Goal: Task Accomplishment & Management: Manage account settings

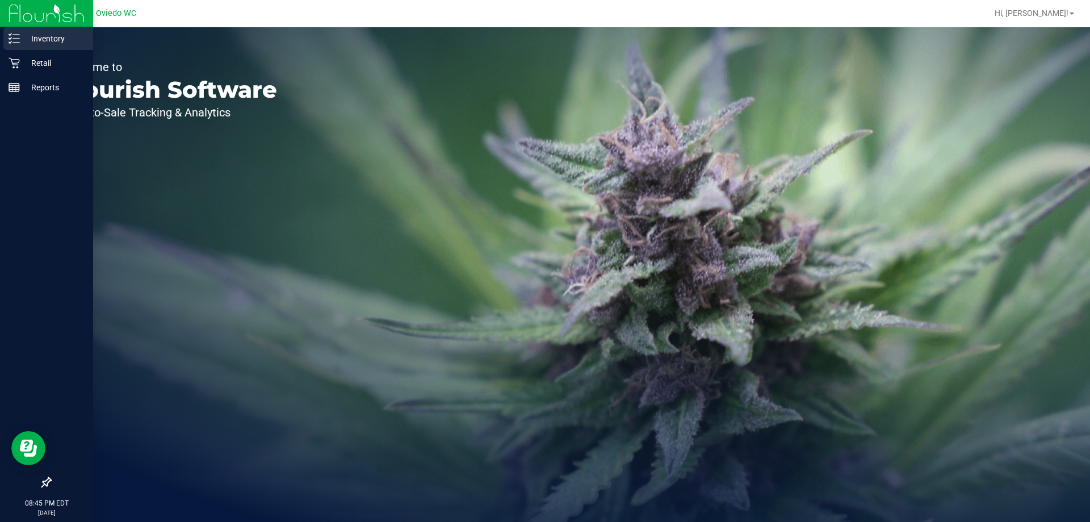
click at [31, 47] on div "Inventory" at bounding box center [48, 38] width 90 height 23
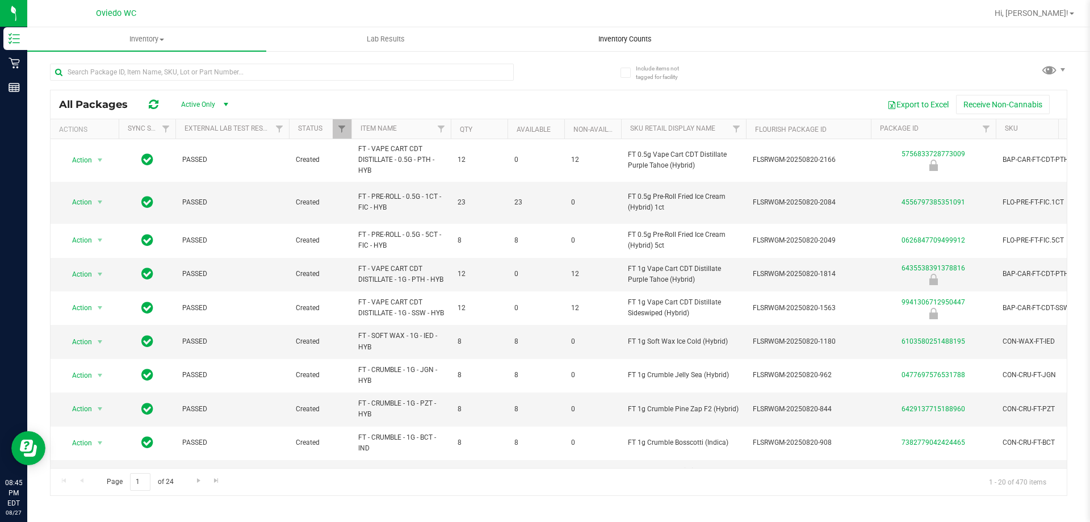
click at [583, 36] on span "Inventory Counts" at bounding box center [625, 39] width 84 height 10
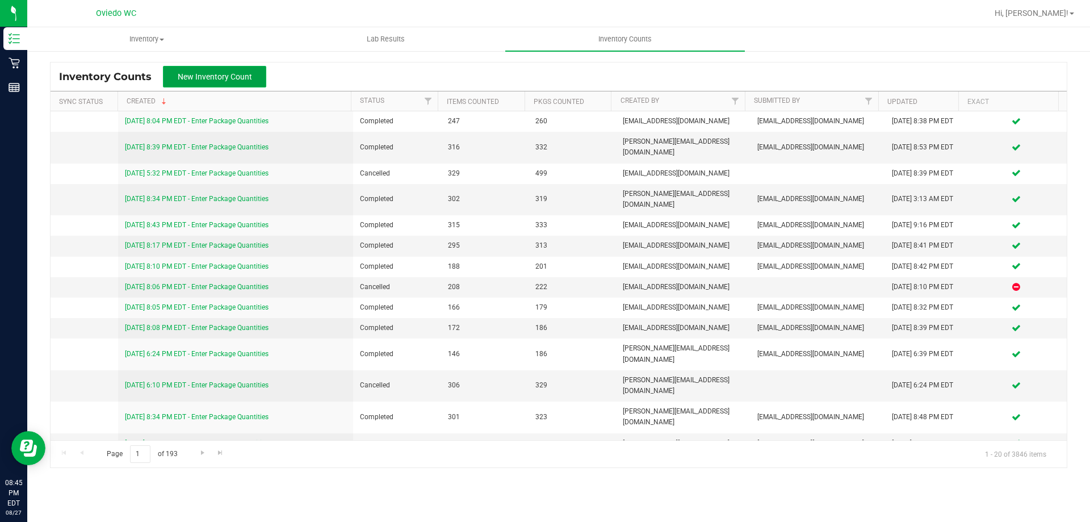
click at [244, 75] on span "New Inventory Count" at bounding box center [215, 76] width 74 height 9
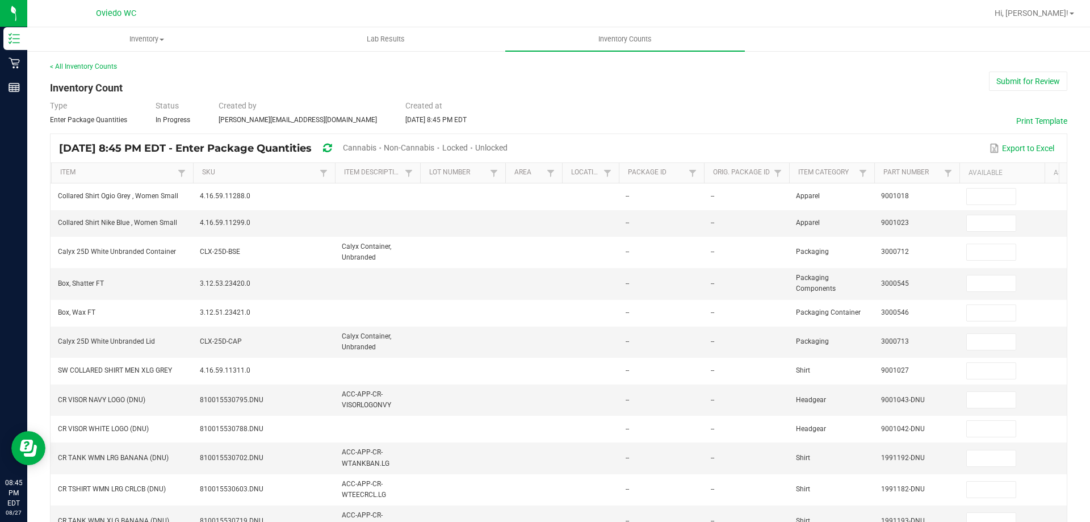
click at [507, 145] on span "Unlocked" at bounding box center [491, 147] width 32 height 9
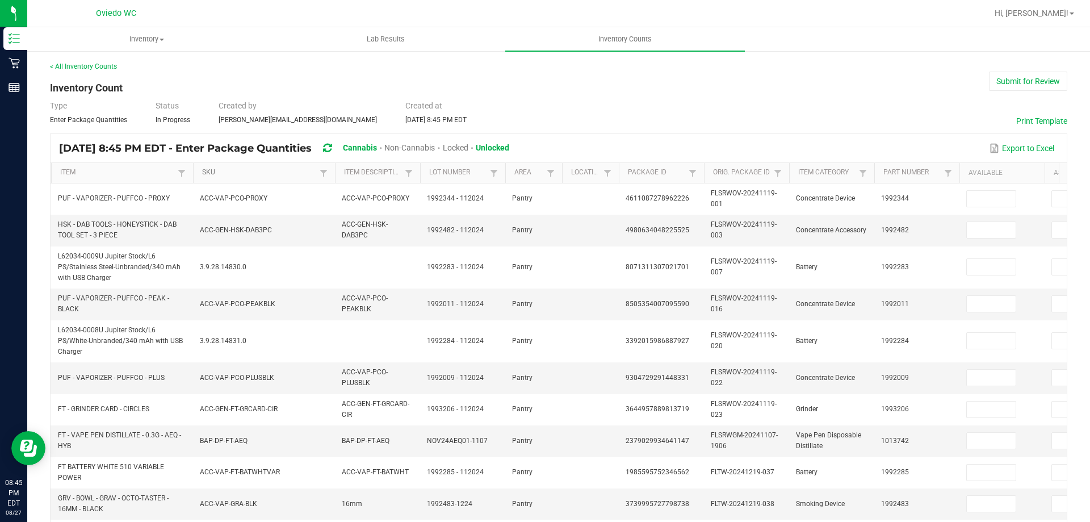
click at [253, 177] on link "SKU" at bounding box center [259, 172] width 114 height 9
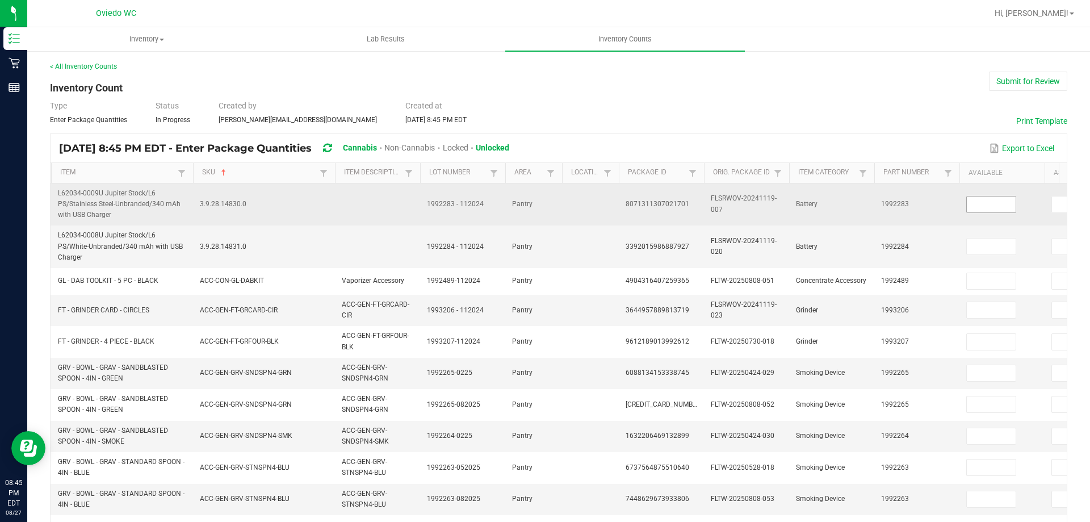
click at [996, 199] on input at bounding box center [991, 204] width 49 height 16
type input "0"
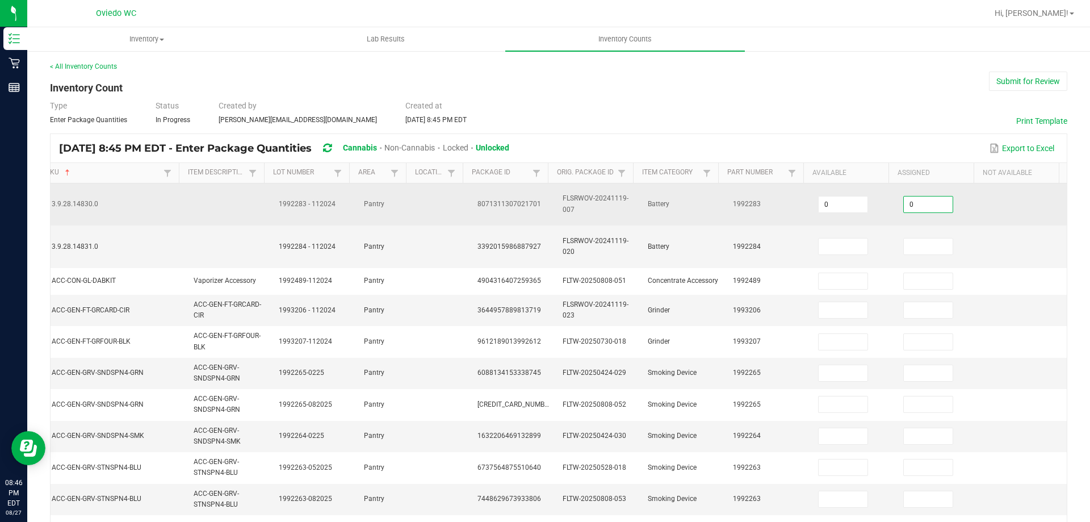
type input "0"
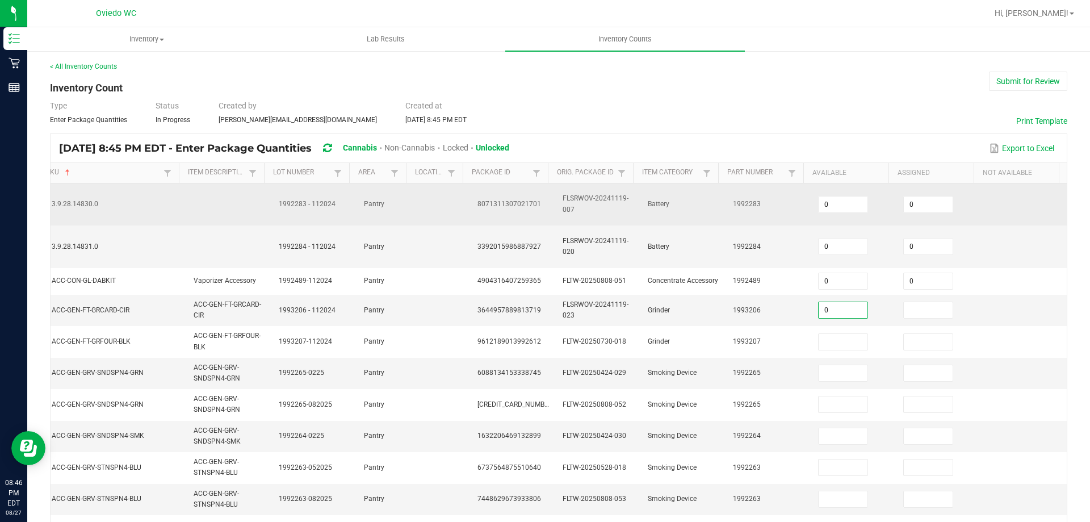
type input "0"
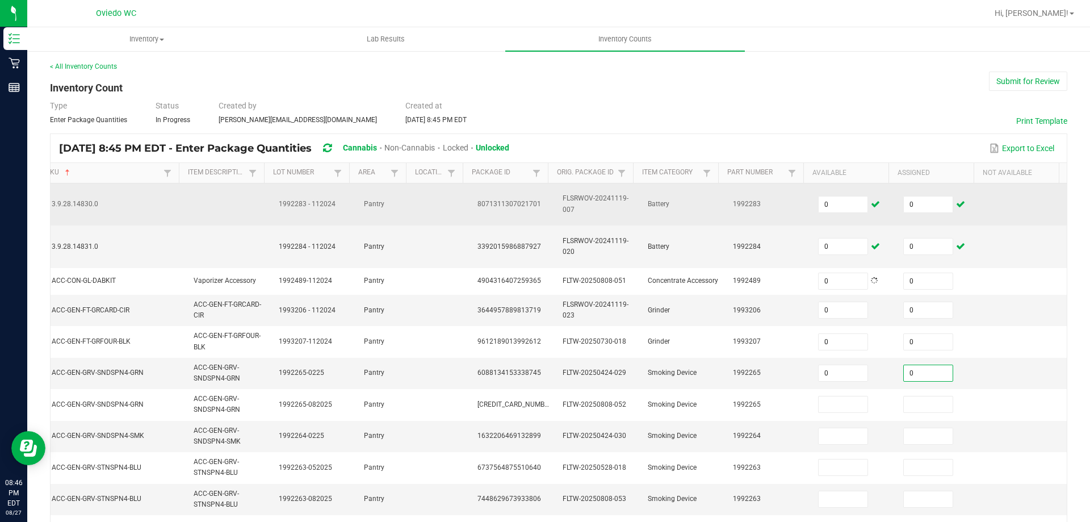
type input "0"
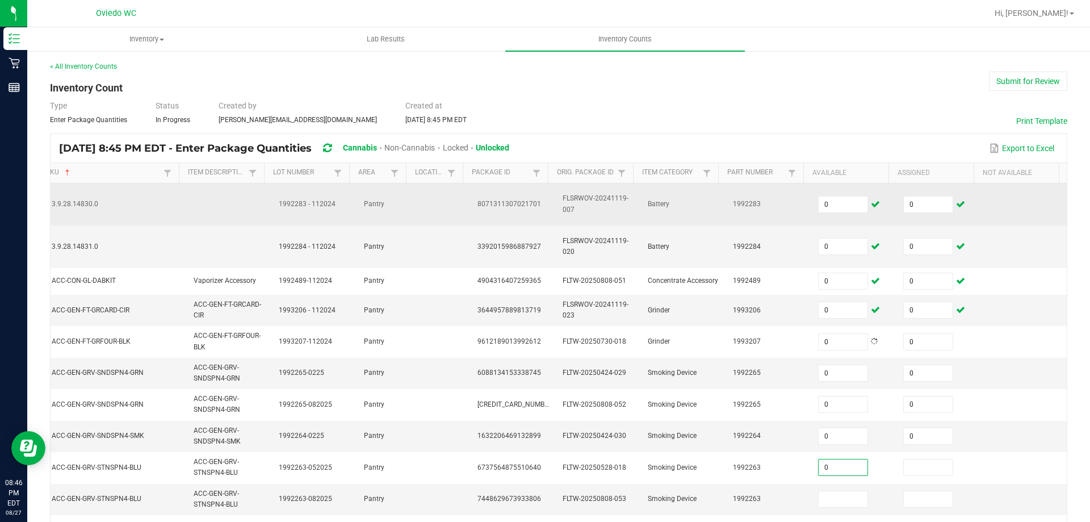
type input "0"
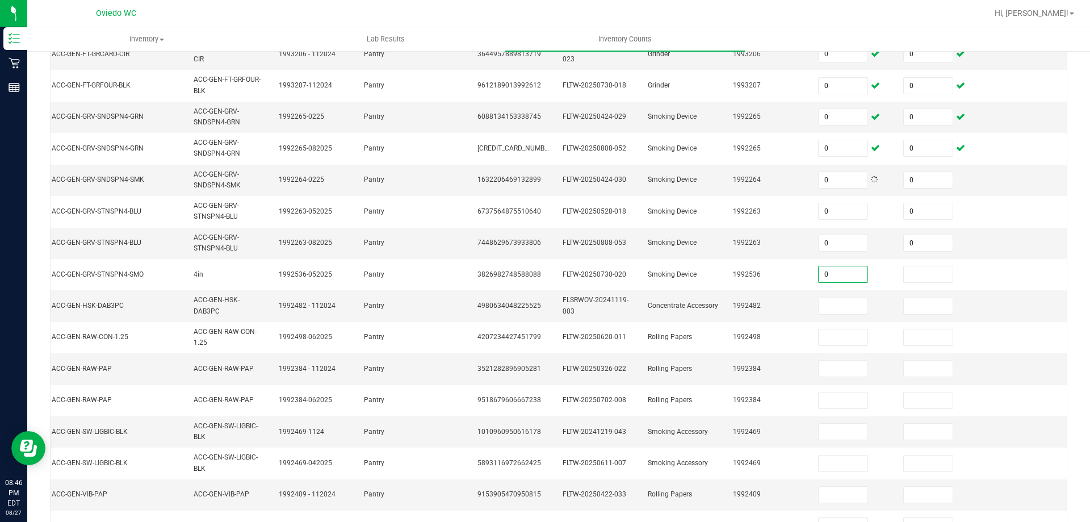
type input "0"
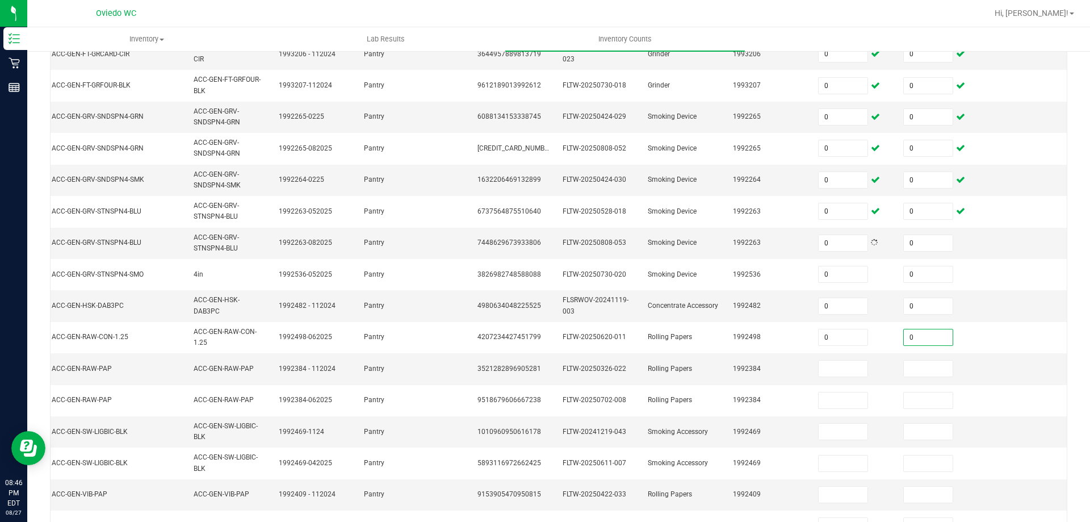
type input "0"
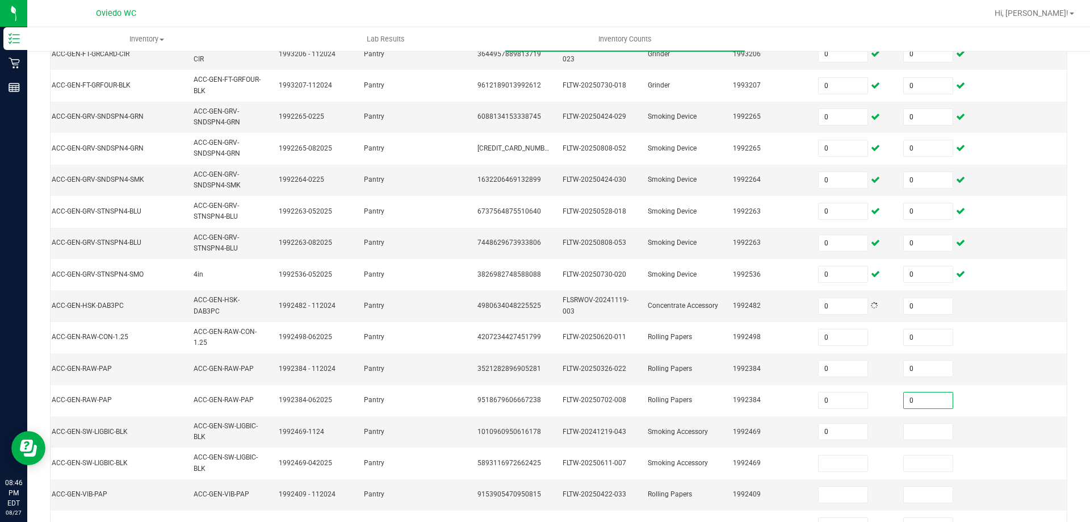
type input "0"
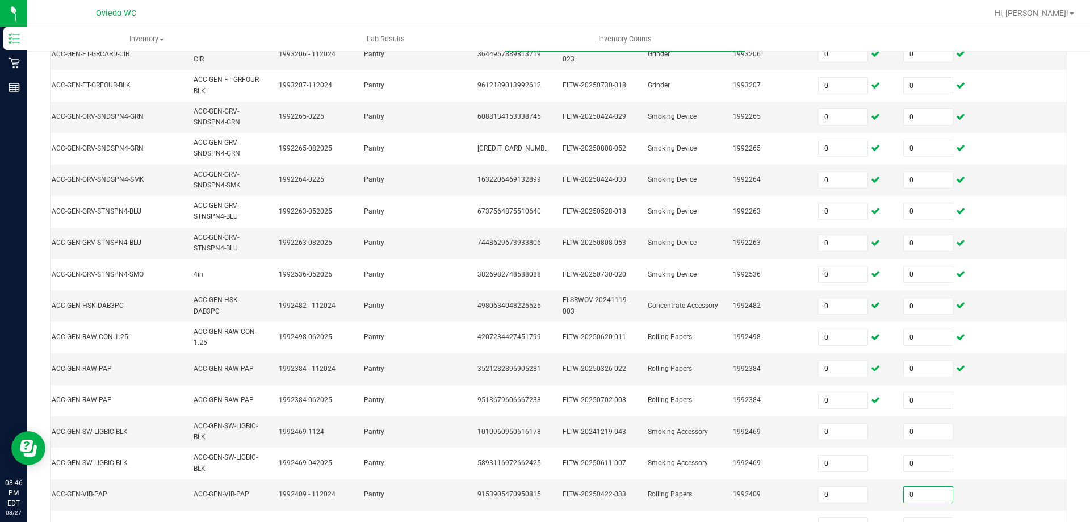
type input "0"
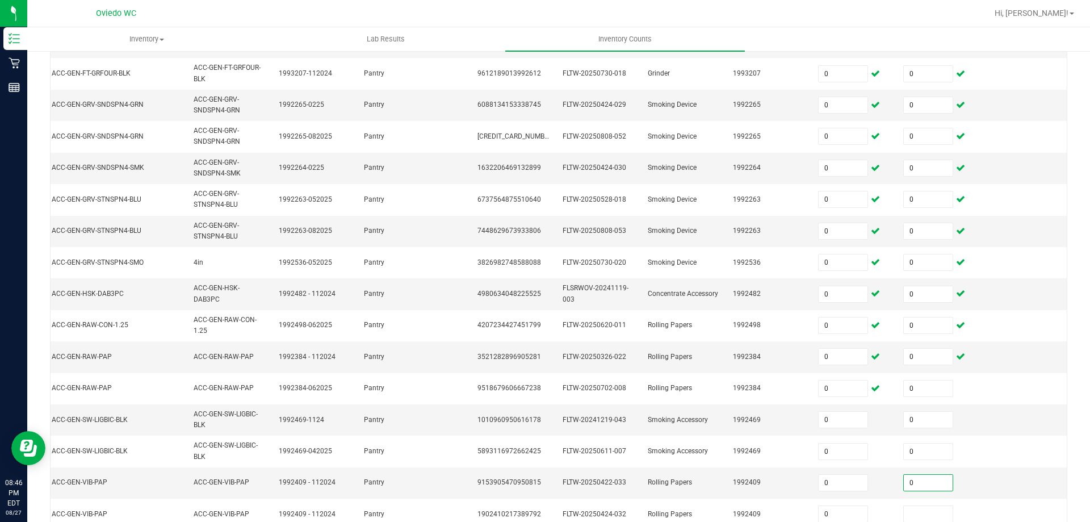
type input "0"
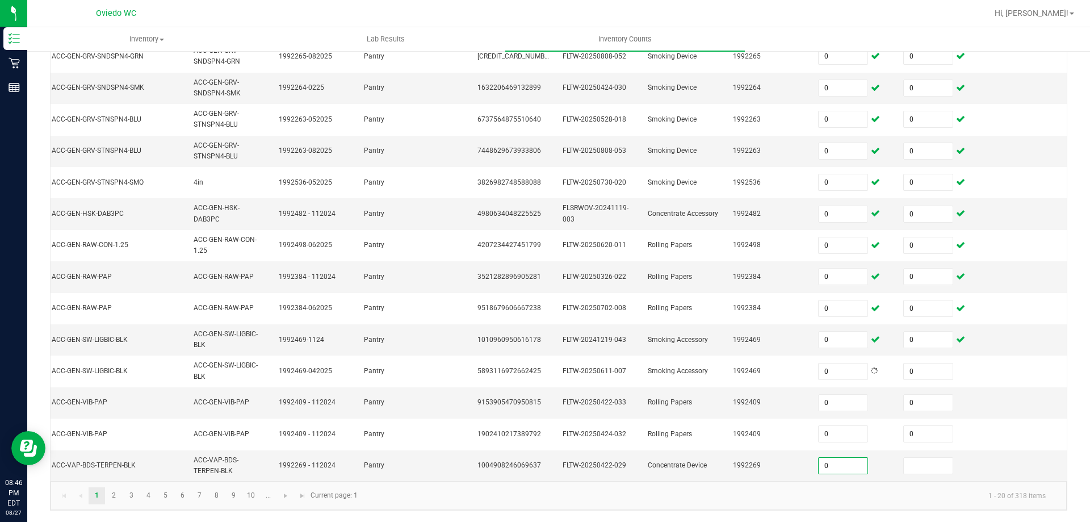
type input "0"
click at [118, 489] on link "2" at bounding box center [114, 495] width 16 height 17
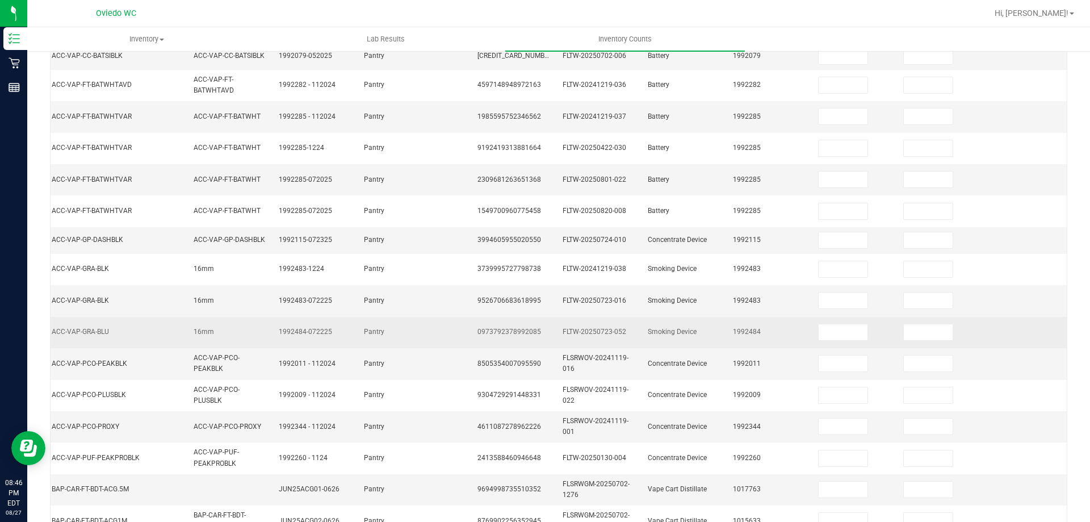
scroll to position [41, 0]
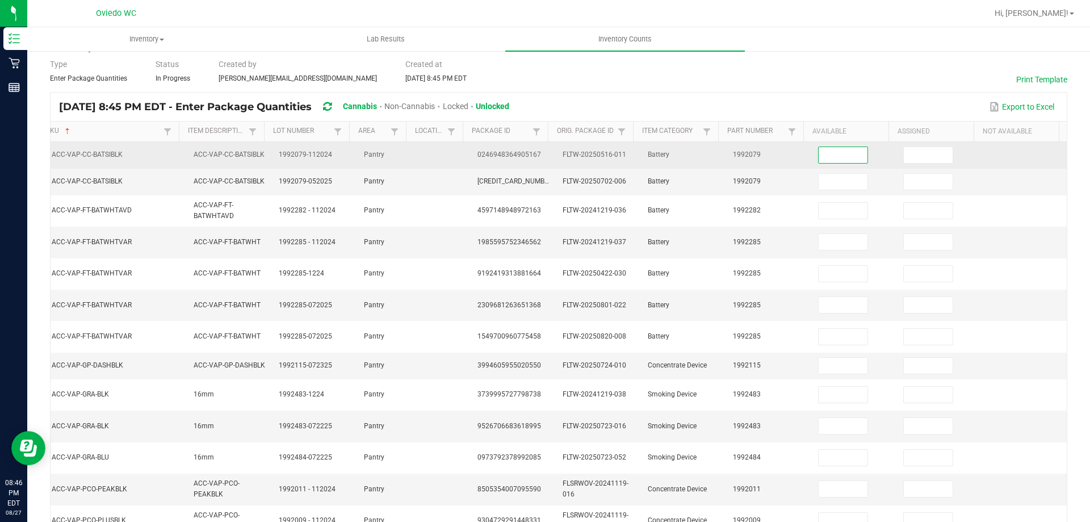
click at [832, 158] on input at bounding box center [843, 155] width 49 height 16
type input "0"
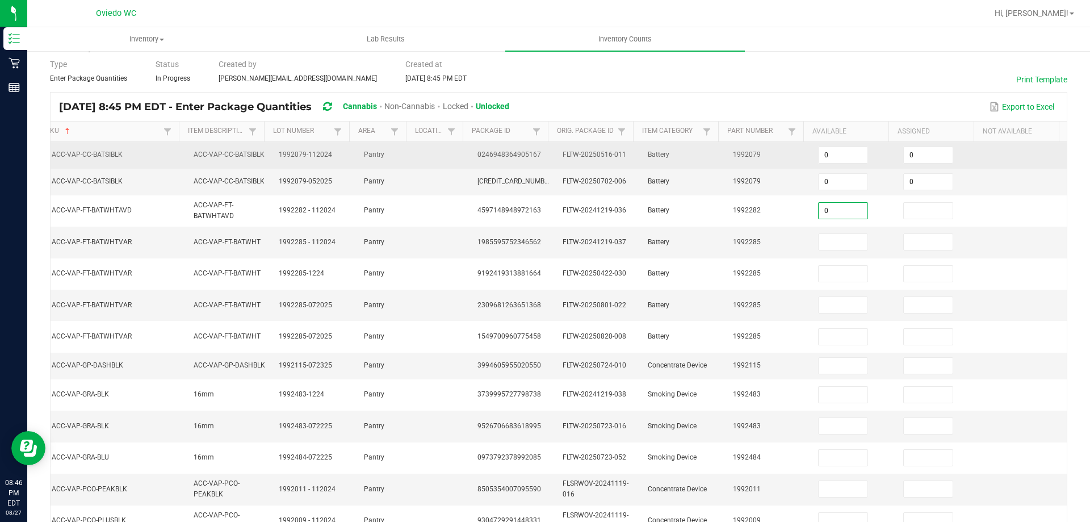
type input "0"
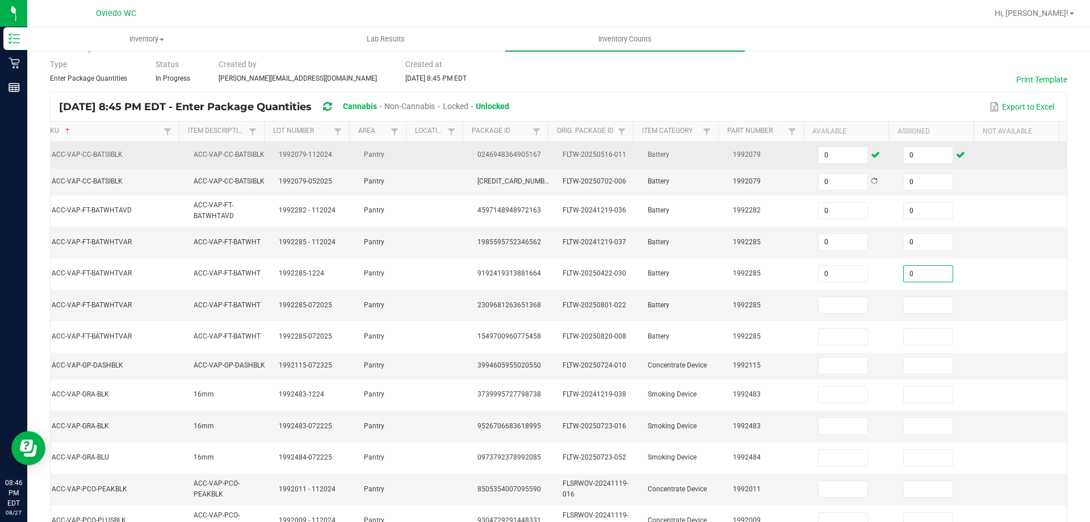
type input "0"
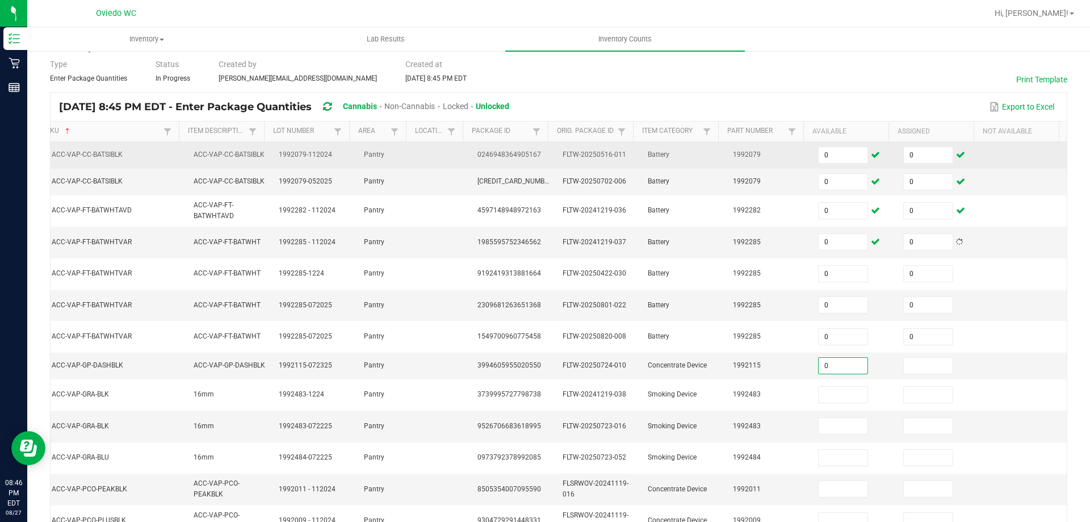
type input "0"
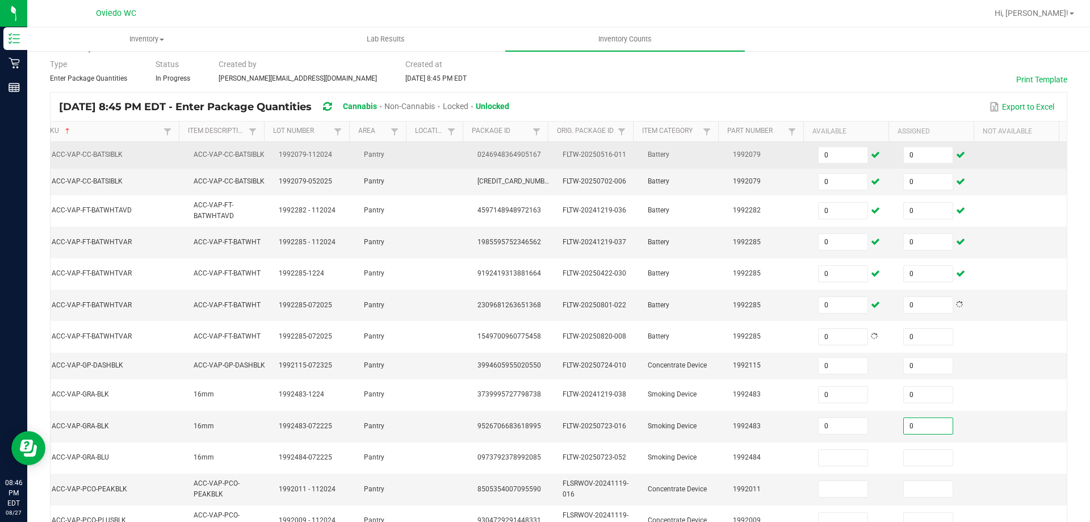
type input "0"
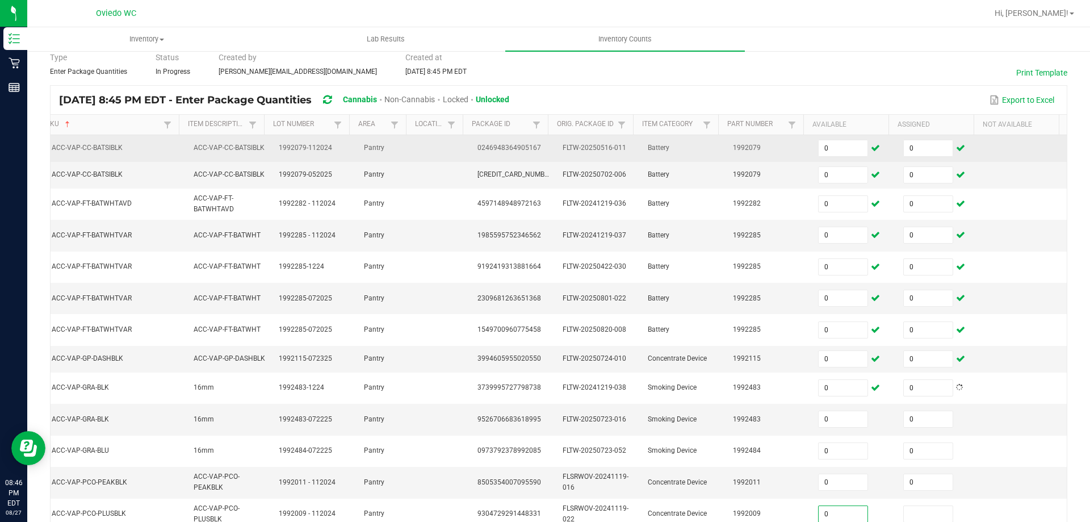
type input "0"
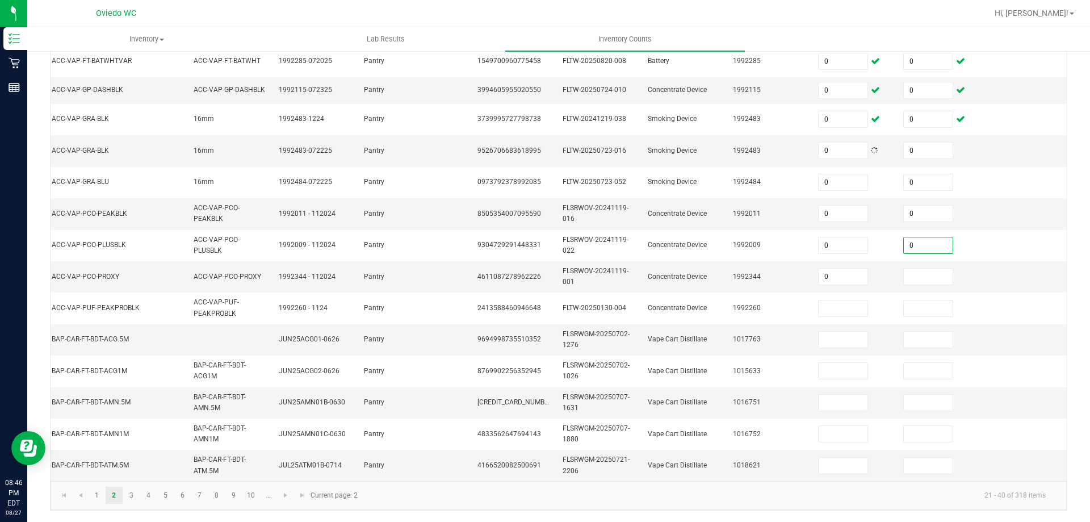
type input "0"
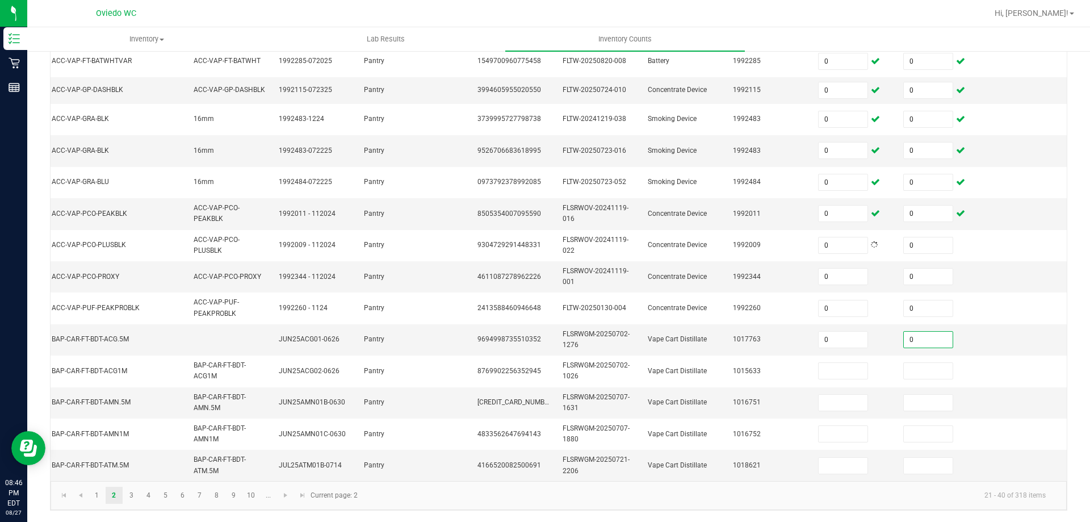
type input "0"
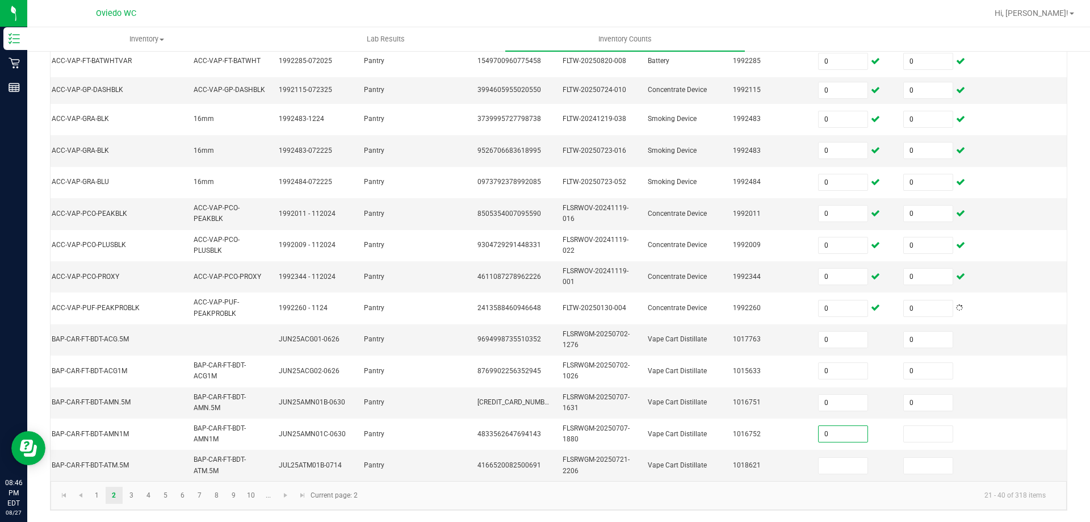
type input "0"
click at [126, 504] on link "3" at bounding box center [131, 494] width 16 height 17
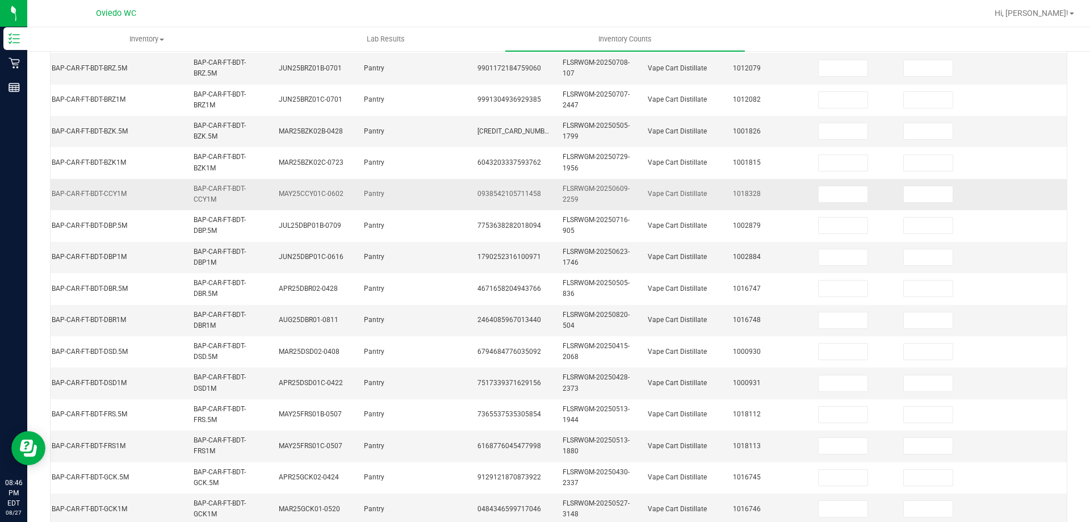
scroll to position [92, 0]
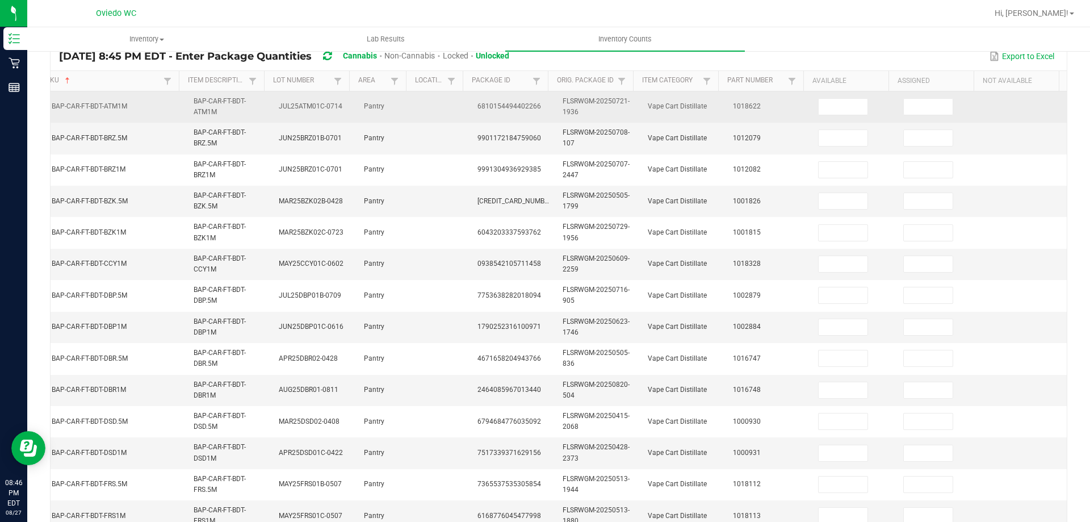
click at [838, 115] on td at bounding box center [853, 106] width 85 height 31
click at [838, 112] on input at bounding box center [843, 107] width 49 height 16
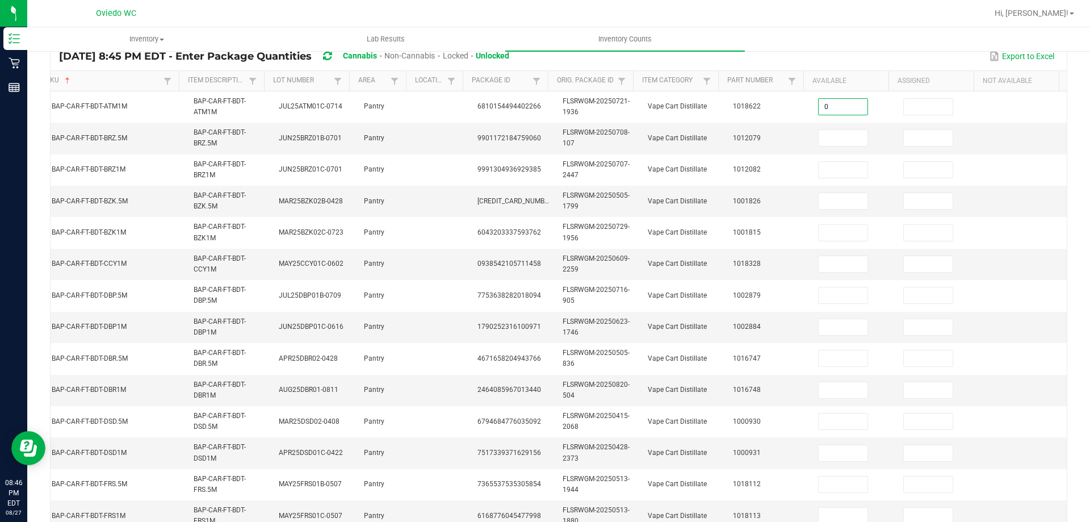
type input "0"
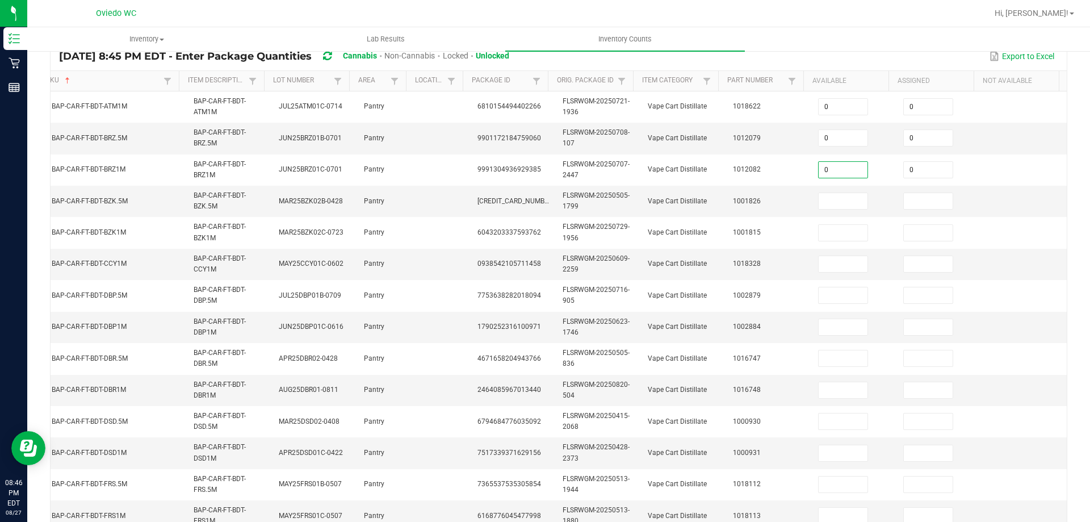
type input "0"
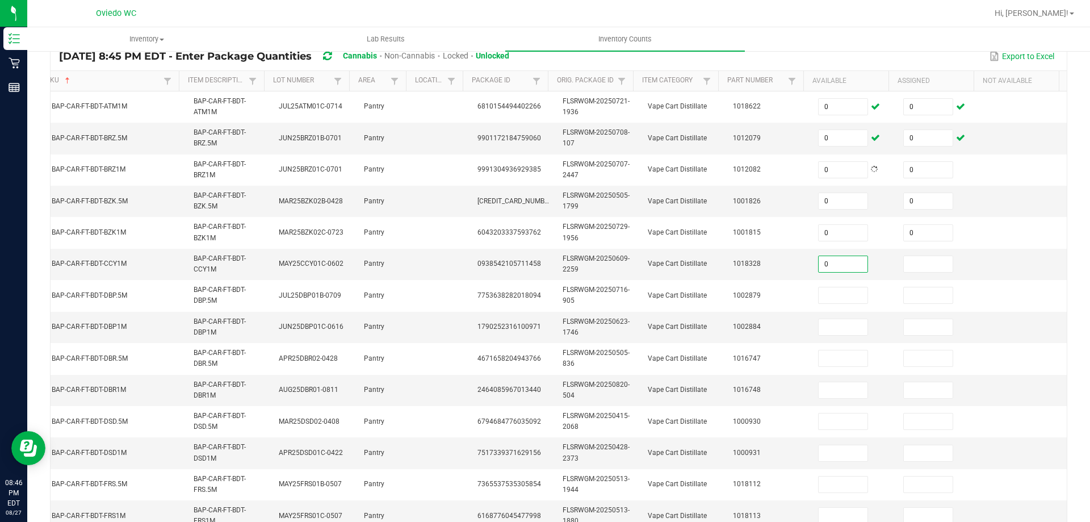
type input "0"
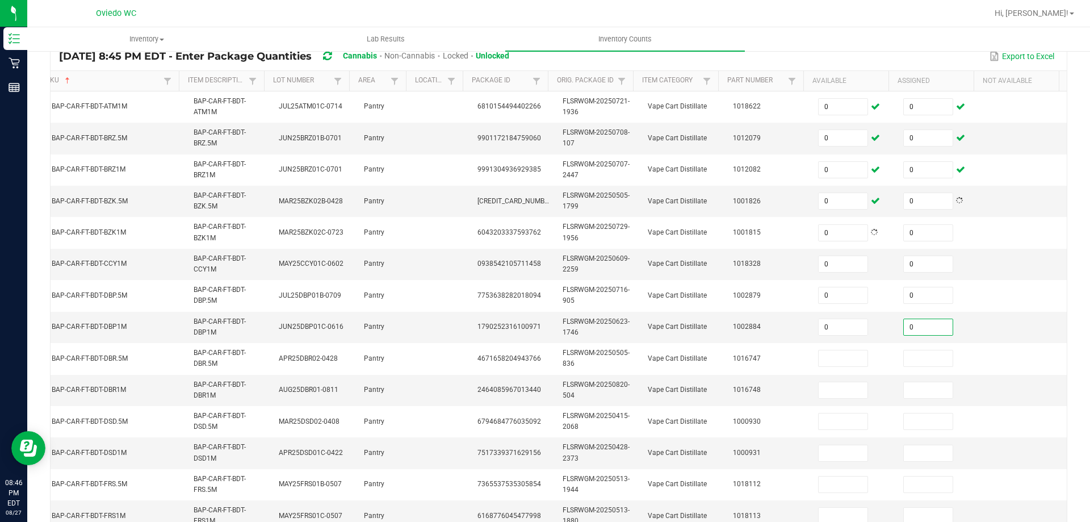
type input "0"
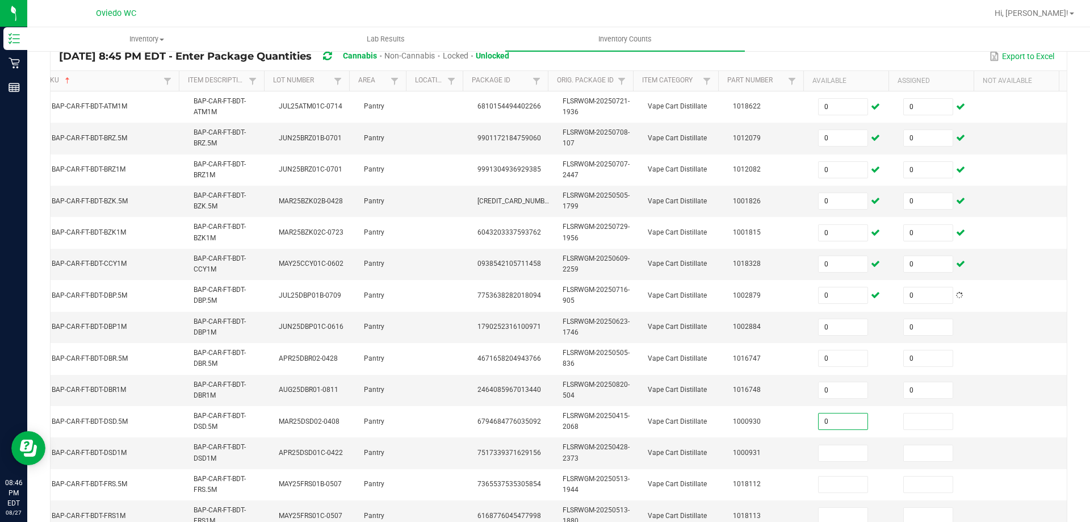
type input "0"
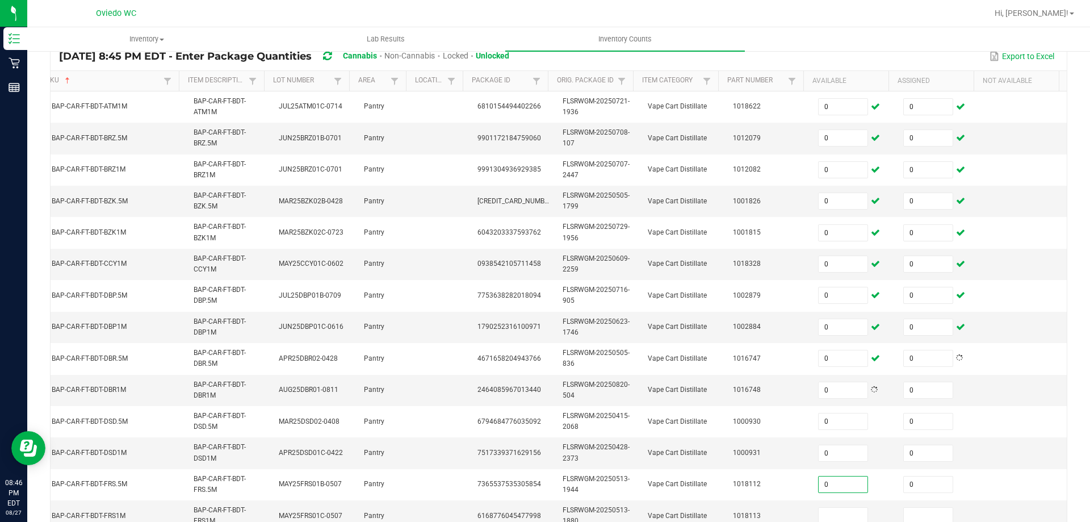
type input "0"
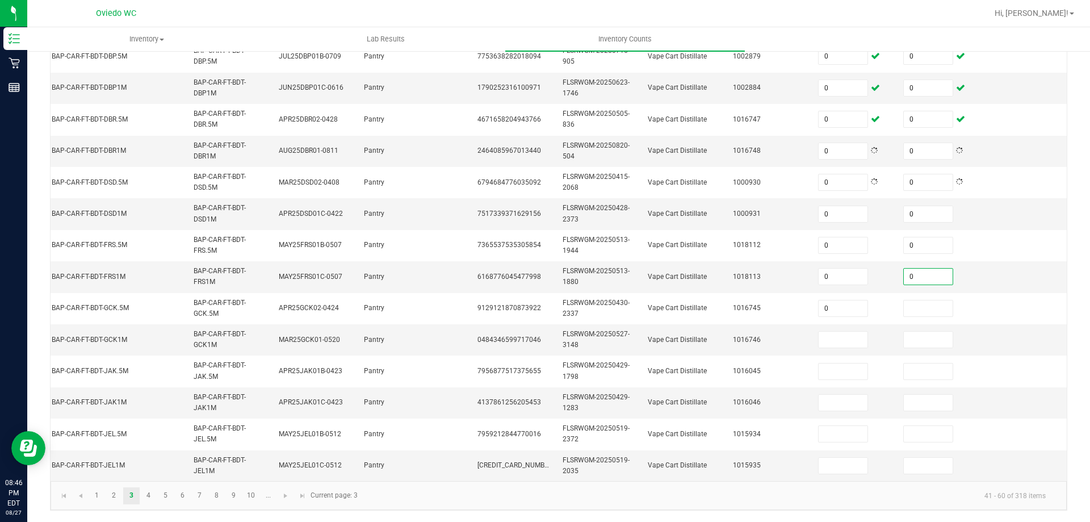
type input "0"
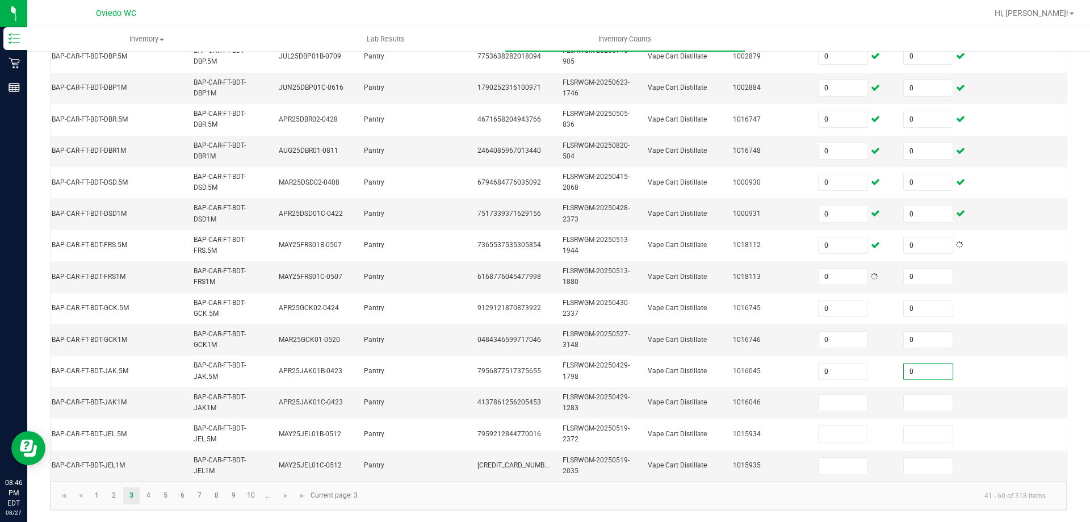
type input "0"
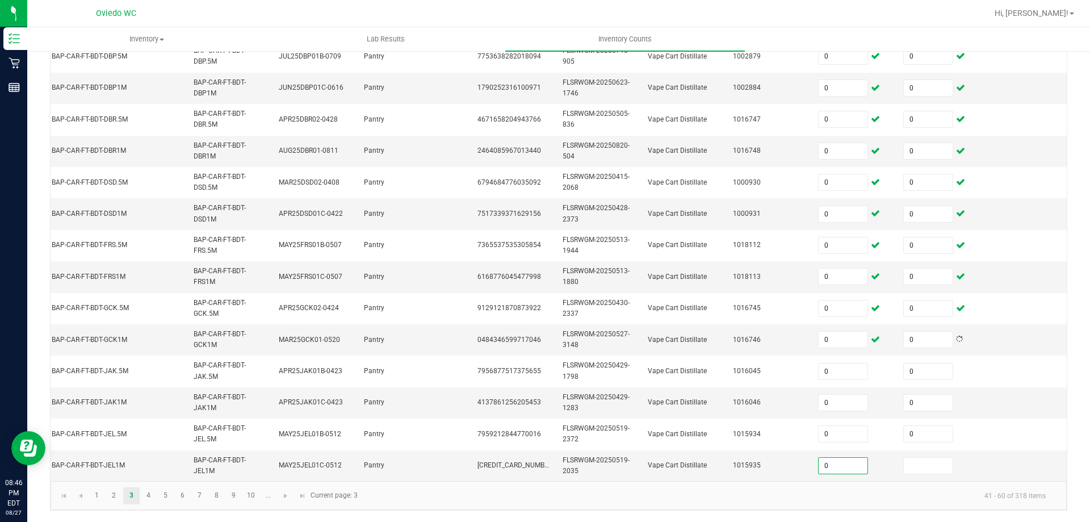
type input "0"
click at [160, 493] on link "5" at bounding box center [165, 495] width 16 height 17
click at [156, 494] on link "4" at bounding box center [148, 495] width 16 height 17
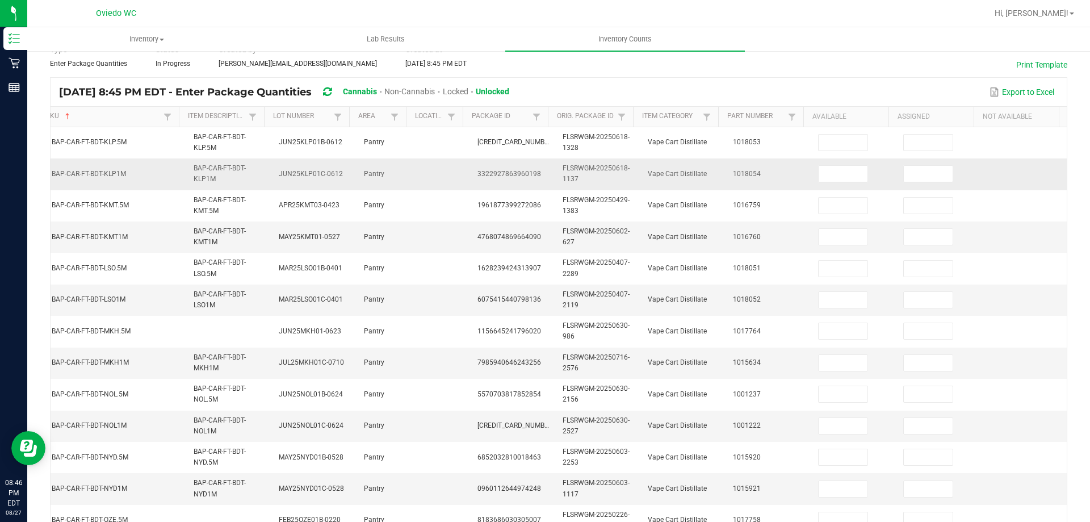
scroll to position [56, 0]
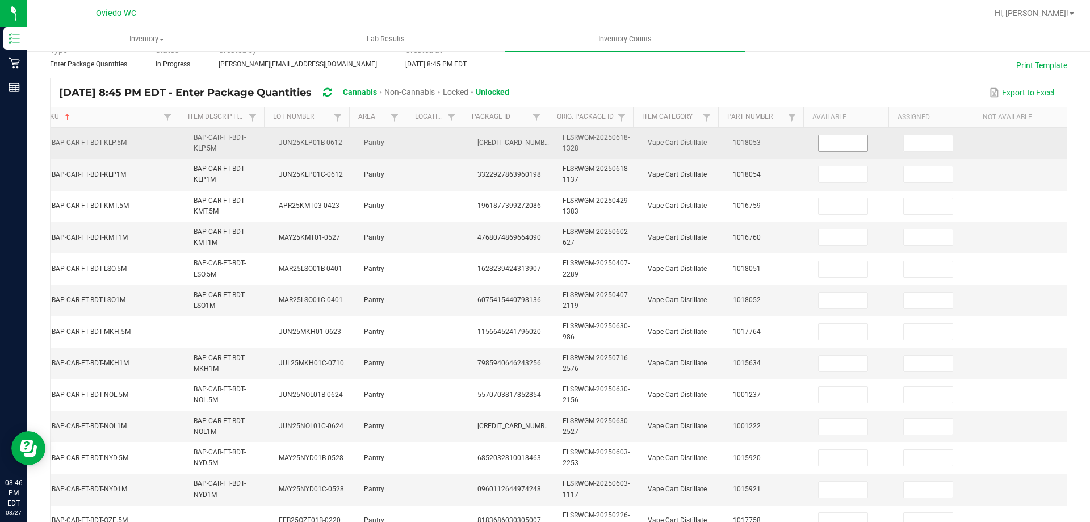
click at [834, 148] on input at bounding box center [843, 143] width 49 height 16
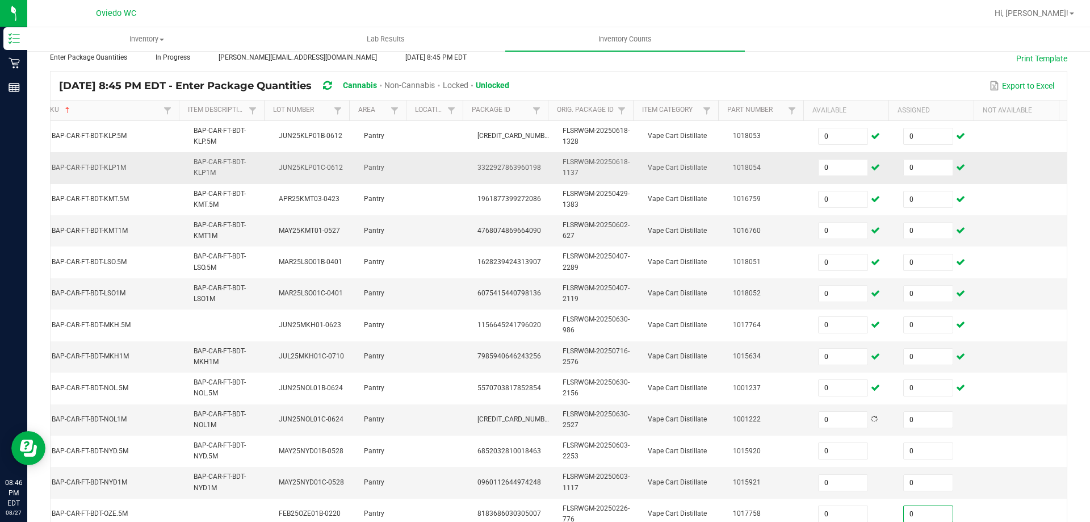
scroll to position [333, 0]
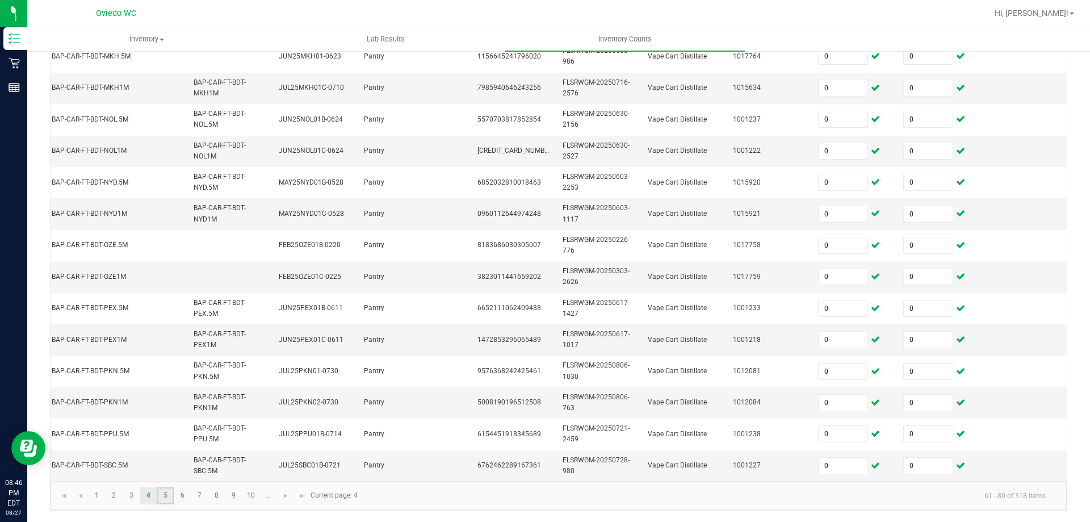
click at [161, 504] on link "5" at bounding box center [165, 495] width 16 height 17
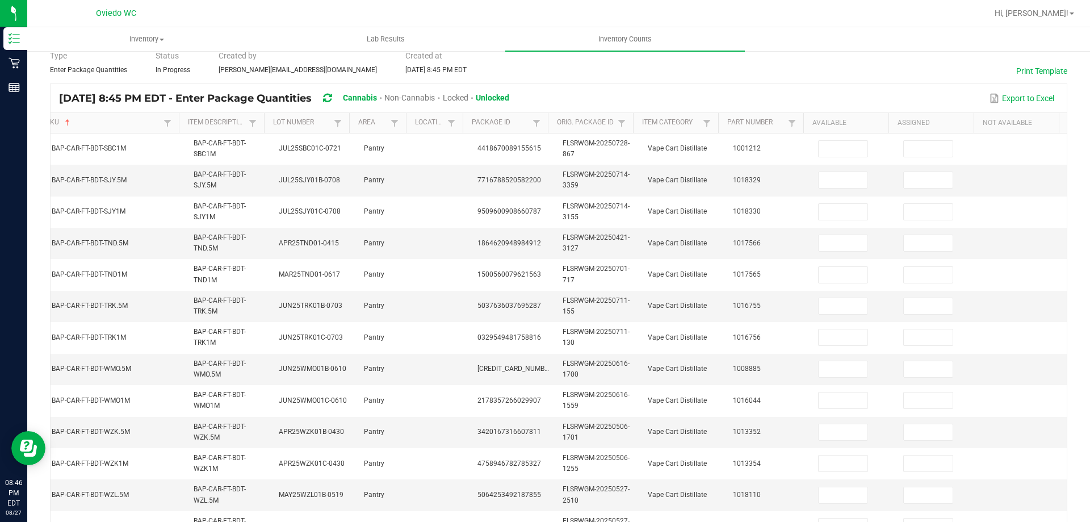
scroll to position [49, 0]
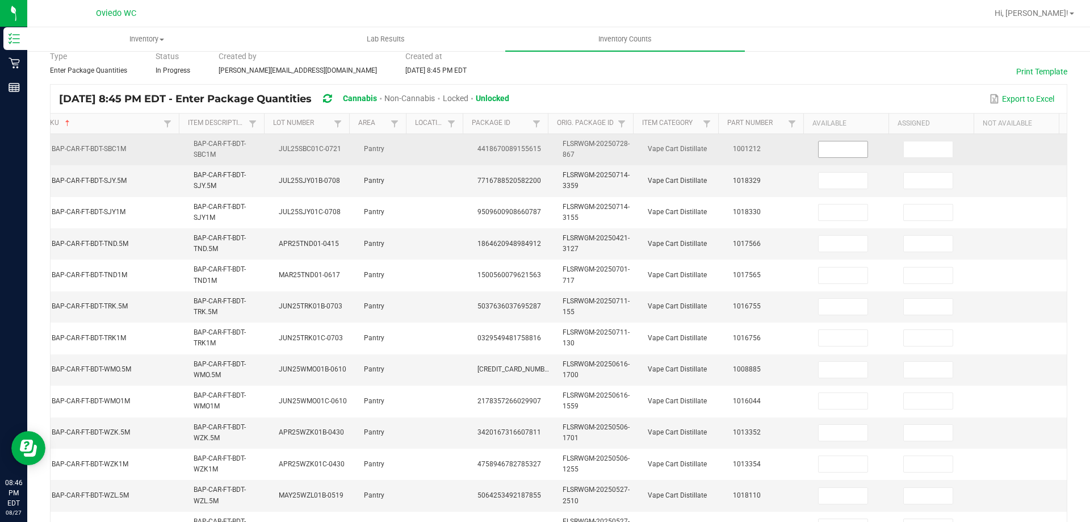
click at [840, 154] on input at bounding box center [843, 149] width 49 height 16
click at [825, 154] on input at bounding box center [843, 149] width 49 height 16
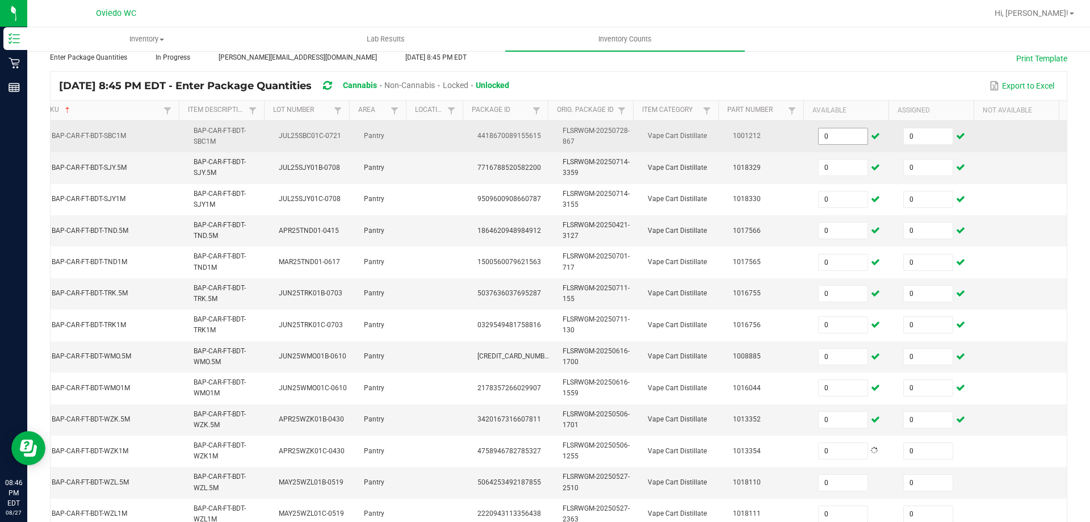
scroll to position [333, 0]
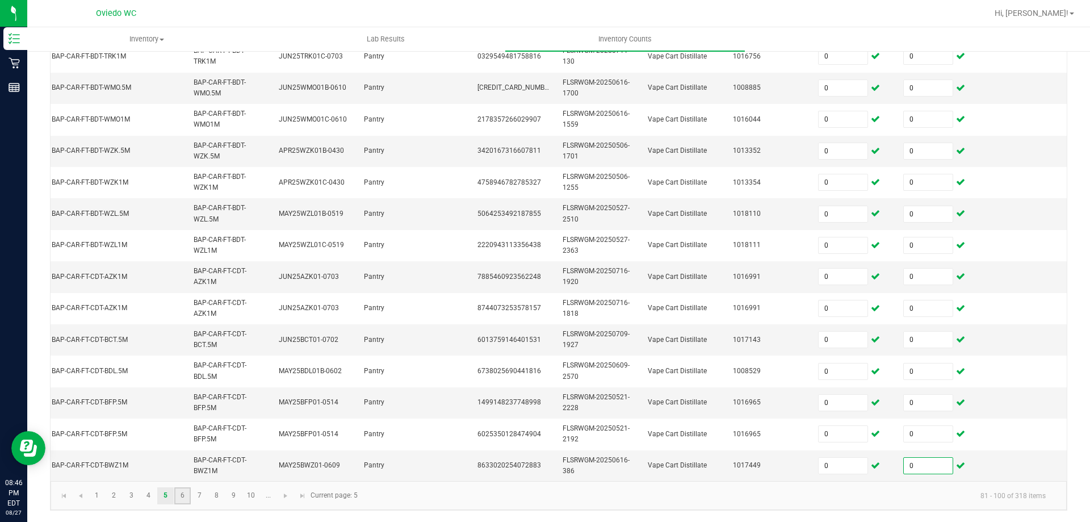
click at [177, 501] on link "6" at bounding box center [182, 495] width 16 height 17
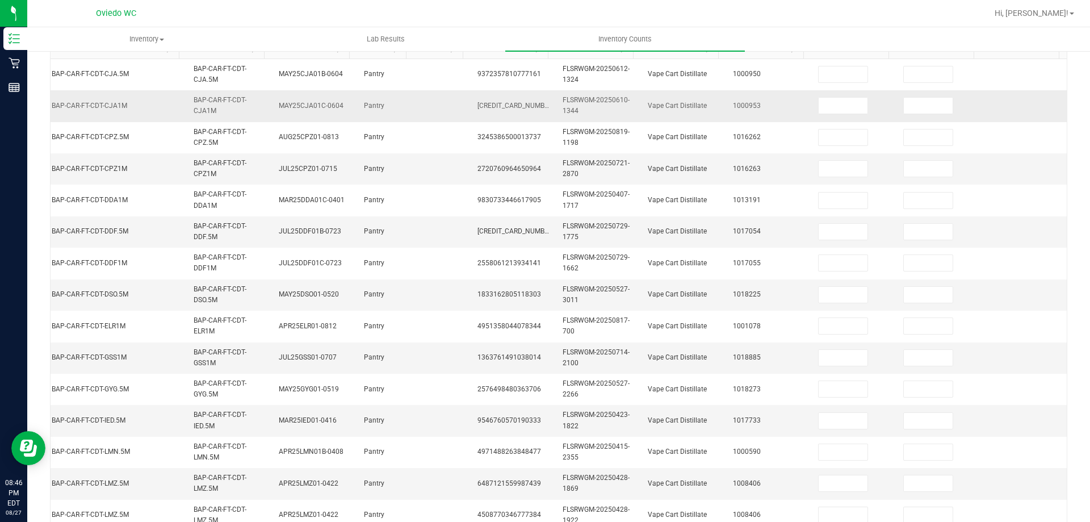
scroll to position [49, 0]
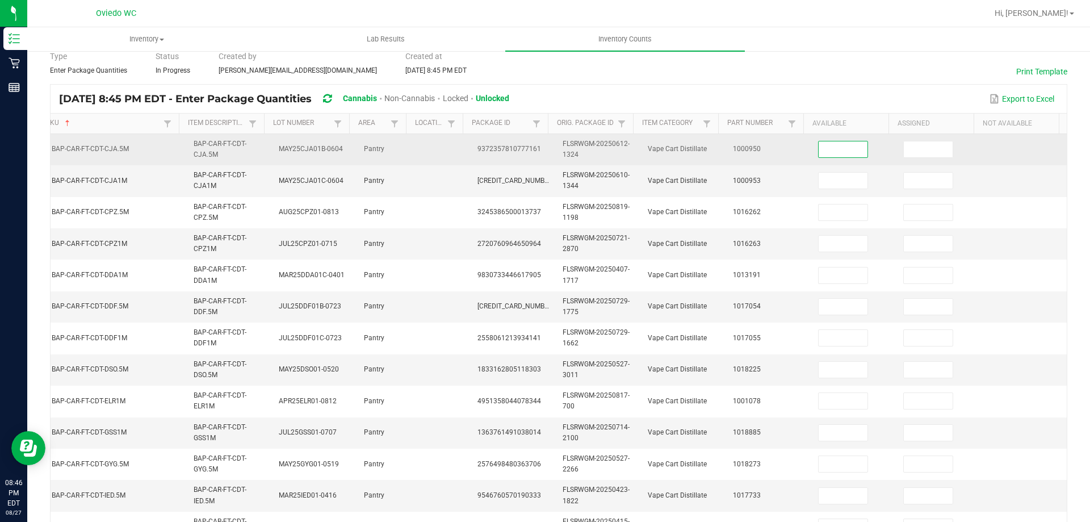
click at [824, 148] on input at bounding box center [843, 149] width 49 height 16
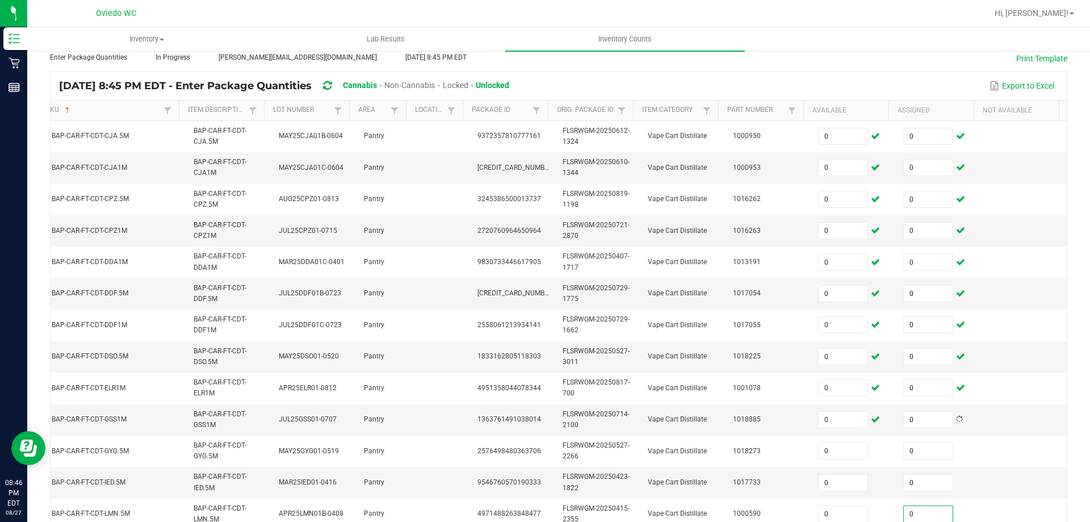
scroll to position [333, 0]
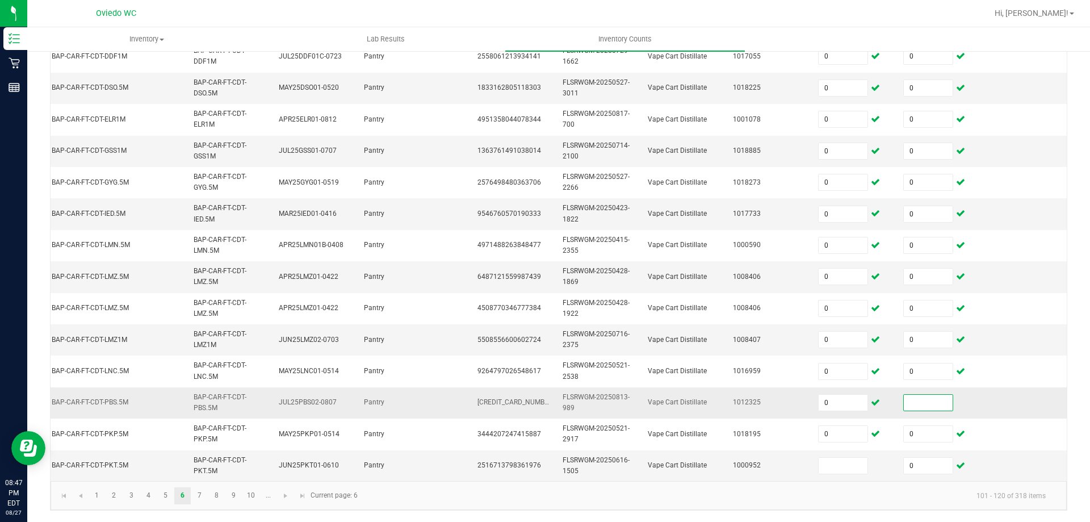
click at [911, 400] on input at bounding box center [928, 403] width 49 height 16
click at [198, 497] on link "7" at bounding box center [199, 495] width 16 height 17
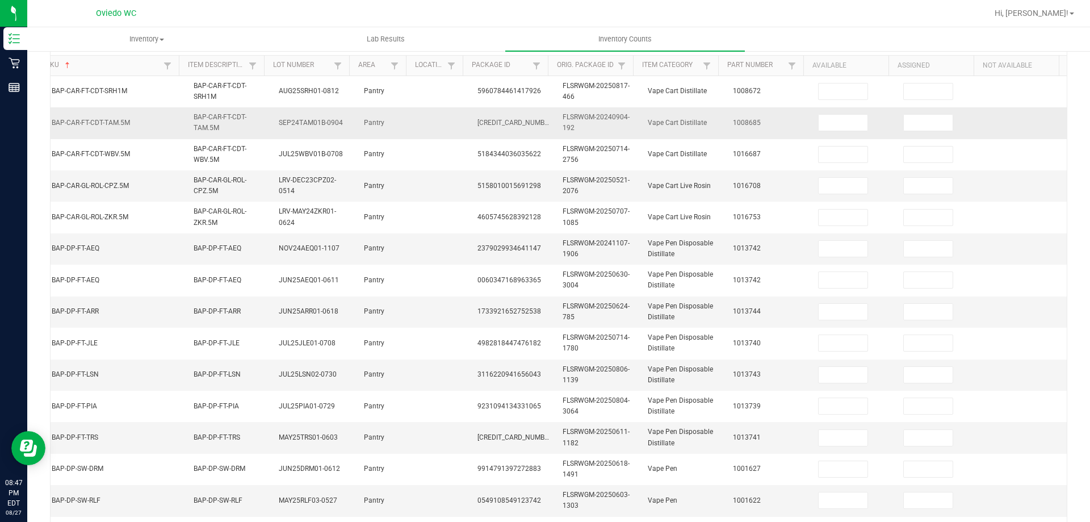
scroll to position [106, 0]
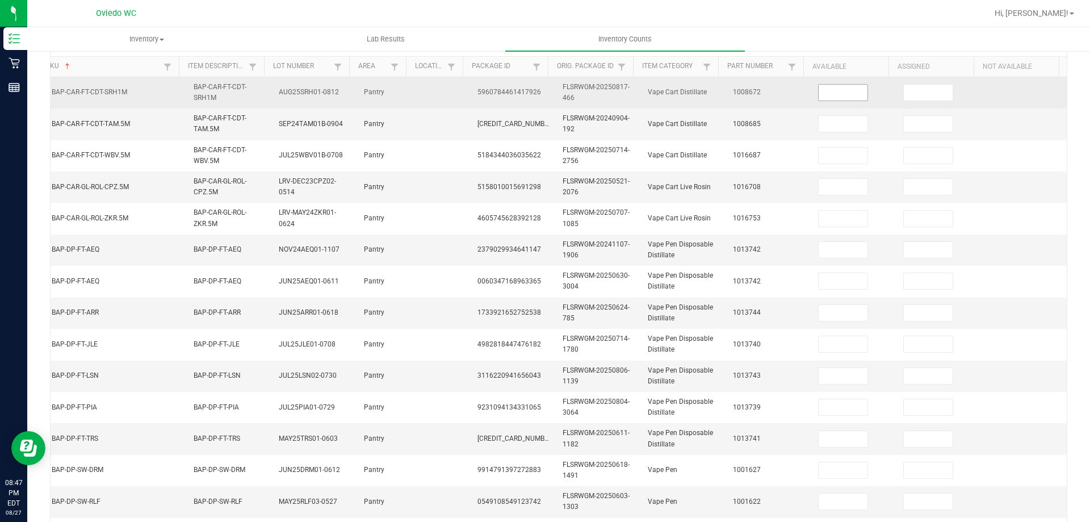
click at [834, 84] on span at bounding box center [843, 92] width 50 height 17
click at [830, 90] on input at bounding box center [843, 93] width 49 height 16
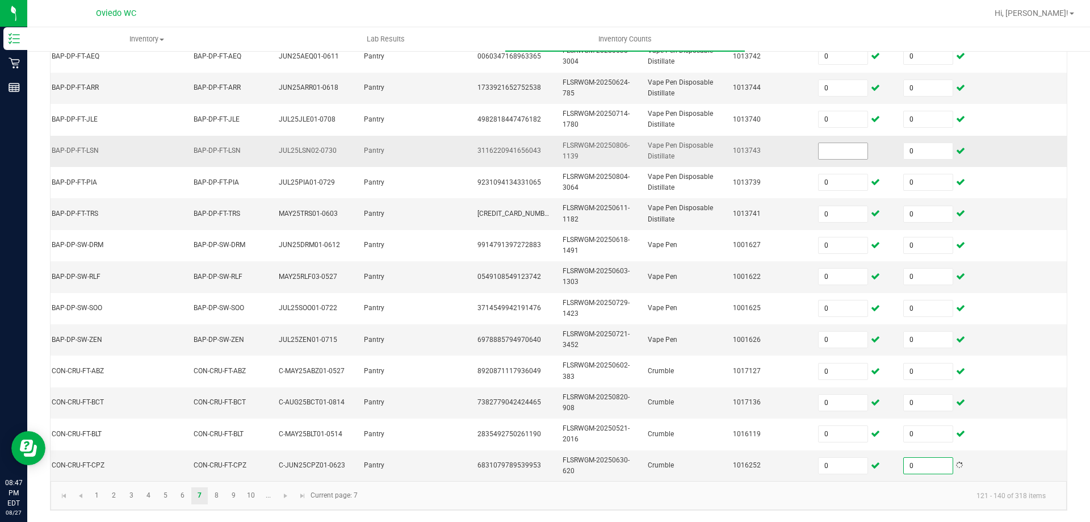
click at [822, 143] on input at bounding box center [843, 151] width 49 height 16
click at [219, 492] on link "8" at bounding box center [216, 495] width 16 height 17
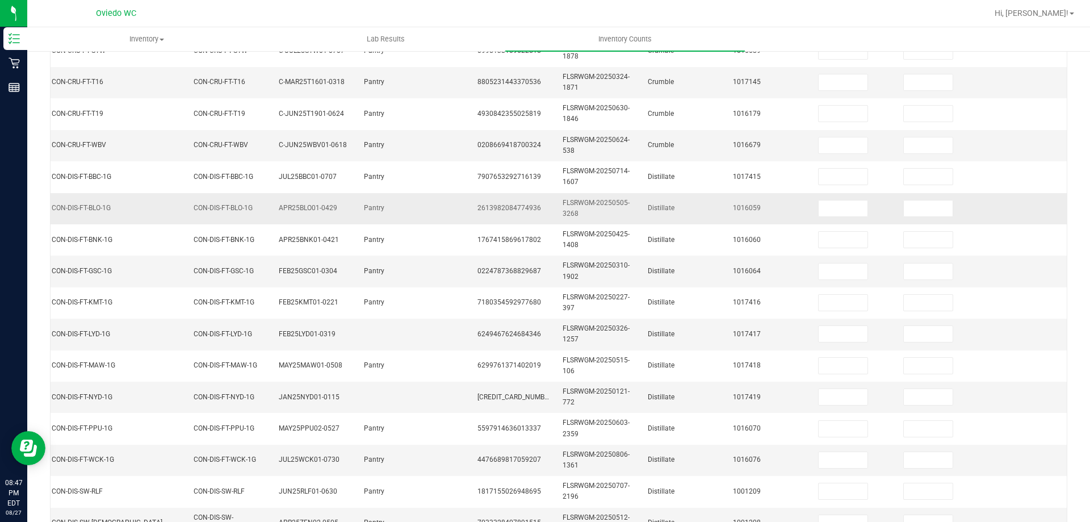
scroll to position [112, 0]
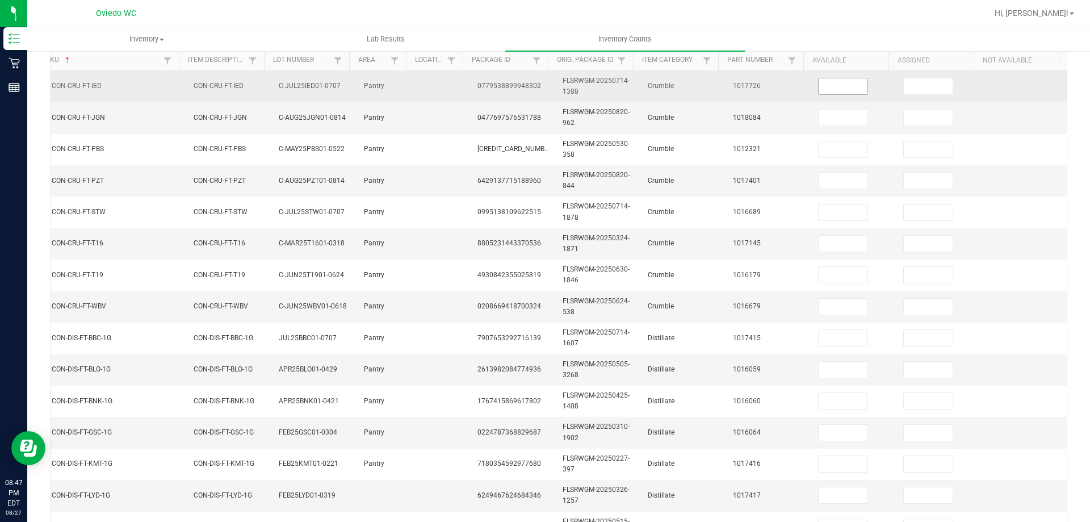
click at [826, 89] on input at bounding box center [843, 86] width 49 height 16
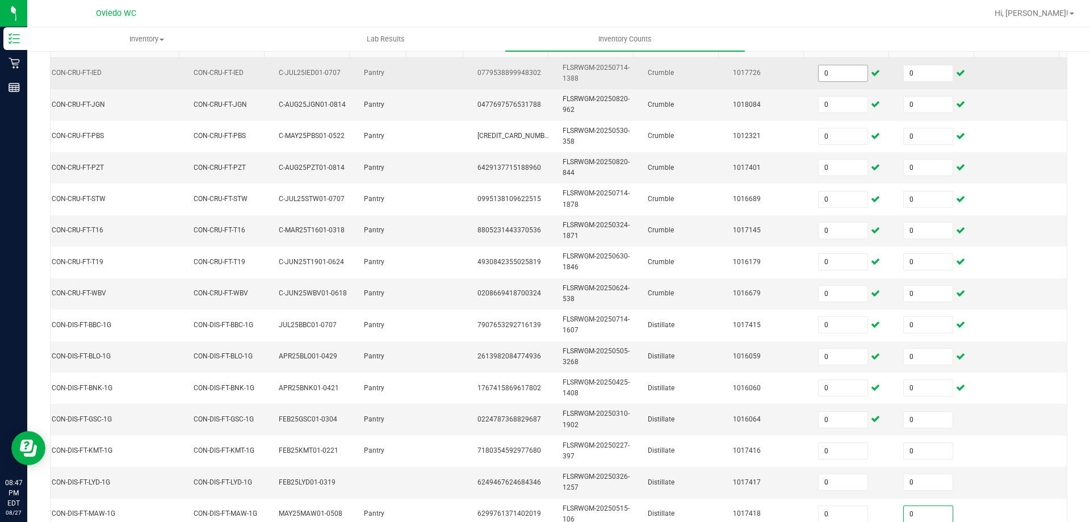
scroll to position [339, 0]
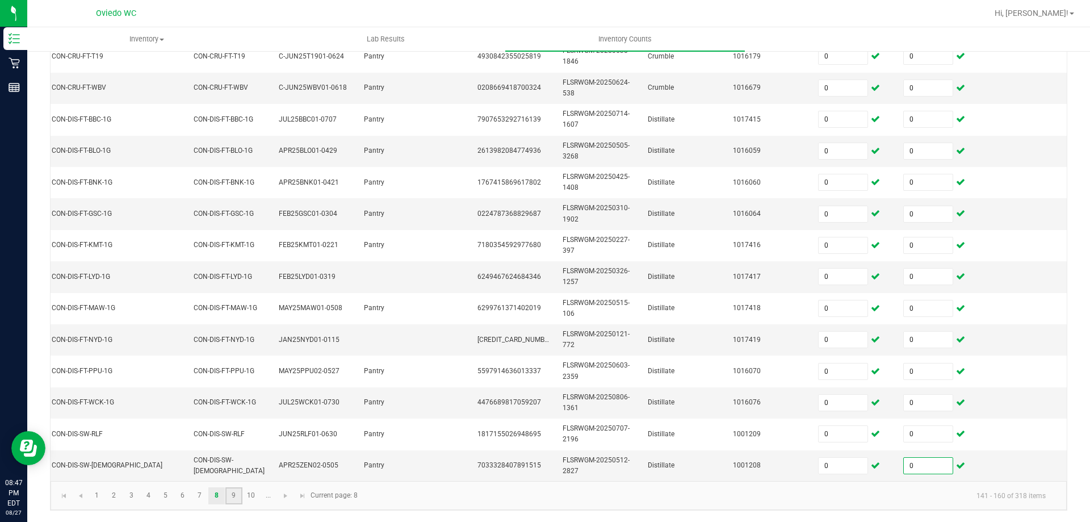
click at [233, 491] on link "9" at bounding box center [233, 495] width 16 height 17
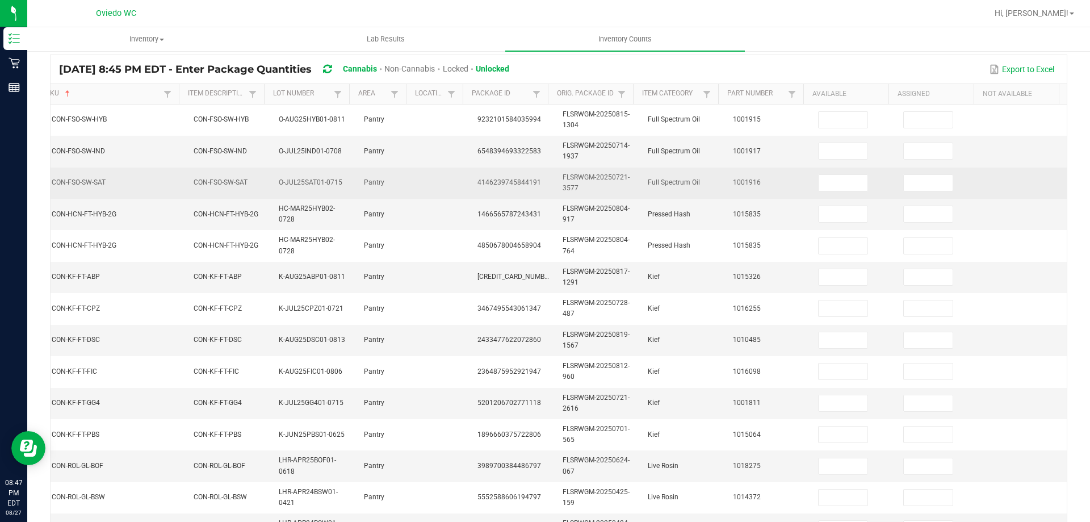
scroll to position [56, 0]
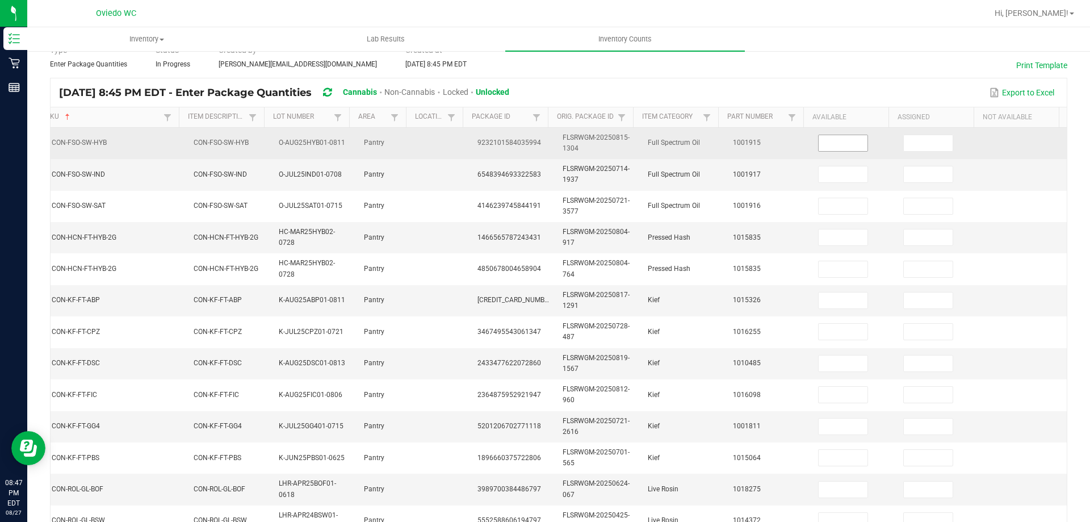
click at [843, 146] on input at bounding box center [843, 143] width 49 height 16
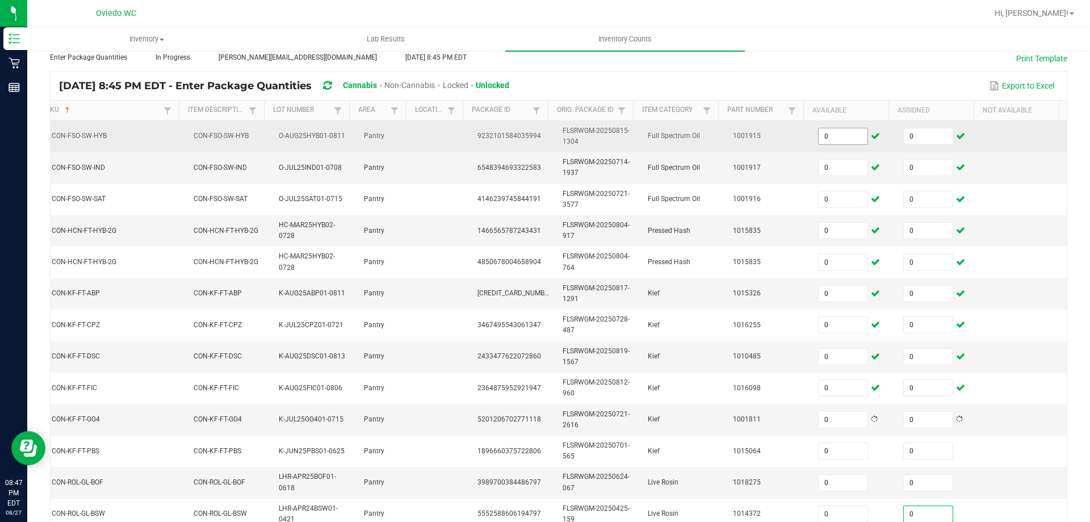
scroll to position [333, 0]
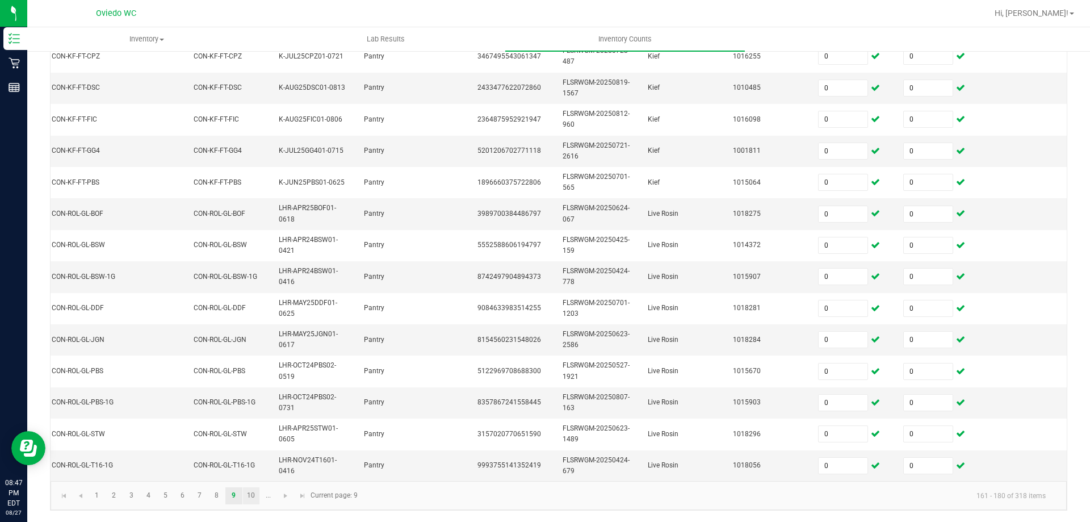
click at [246, 504] on link "10" at bounding box center [251, 495] width 16 height 17
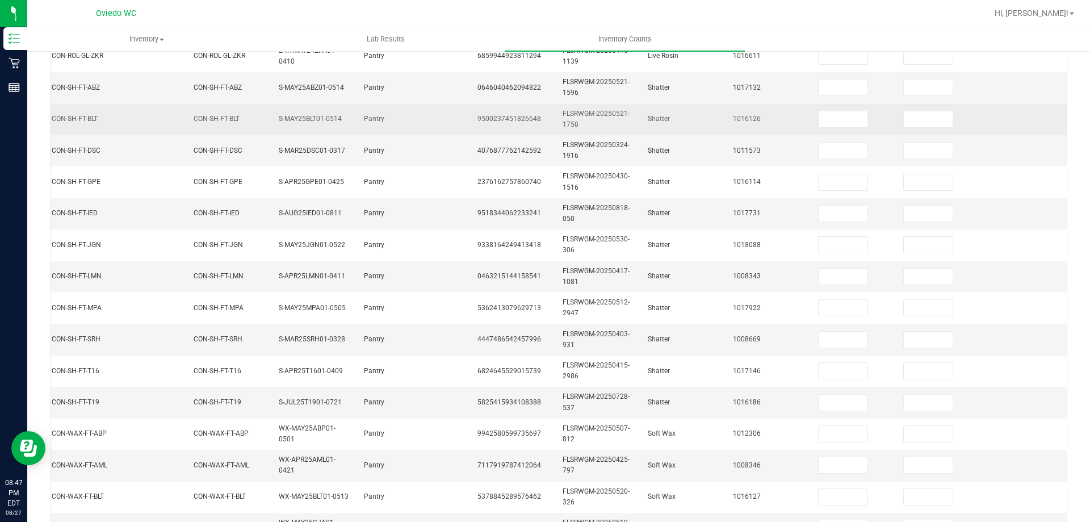
scroll to position [49, 0]
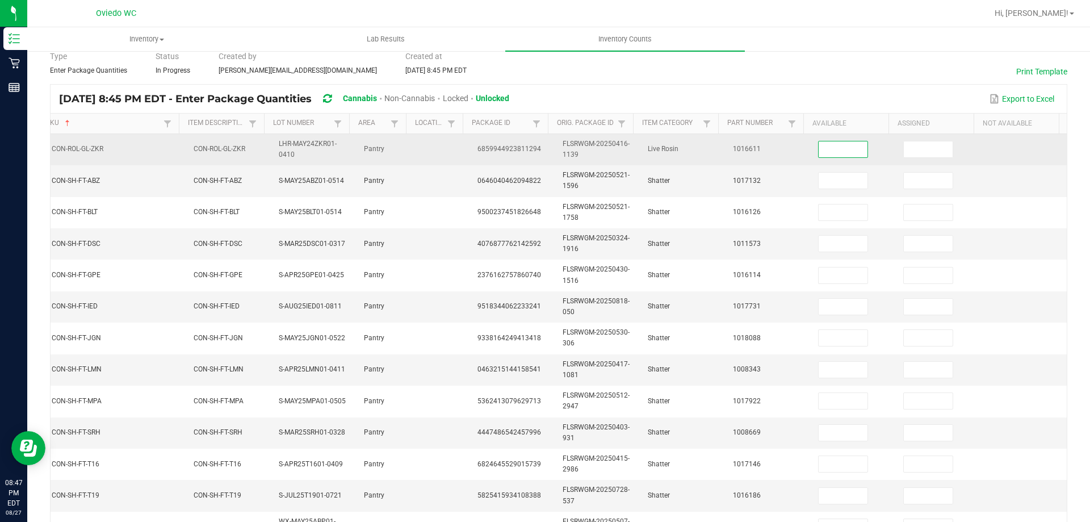
drag, startPoint x: 832, startPoint y: 147, endPoint x: 778, endPoint y: 153, distance: 54.8
click at [832, 148] on input at bounding box center [843, 149] width 49 height 16
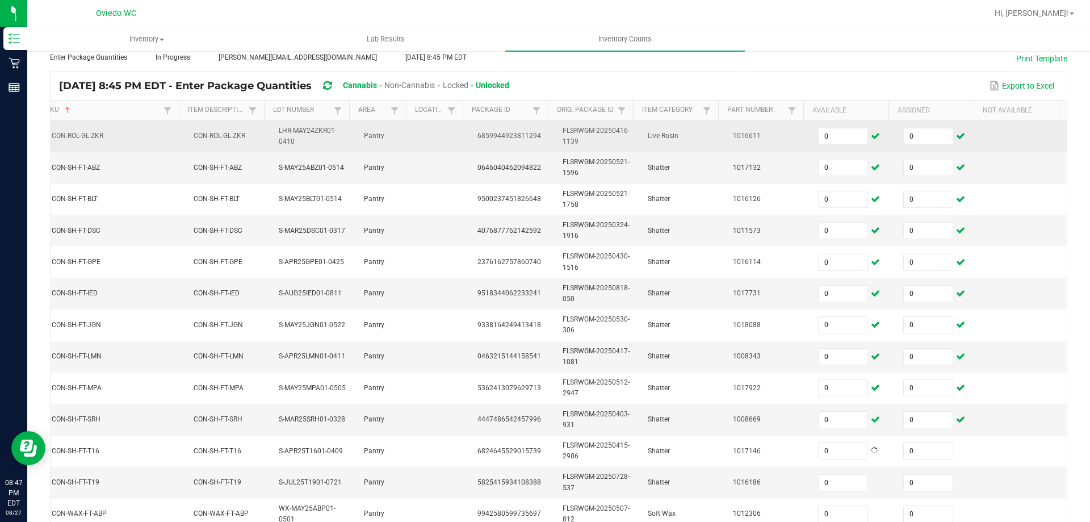
scroll to position [333, 0]
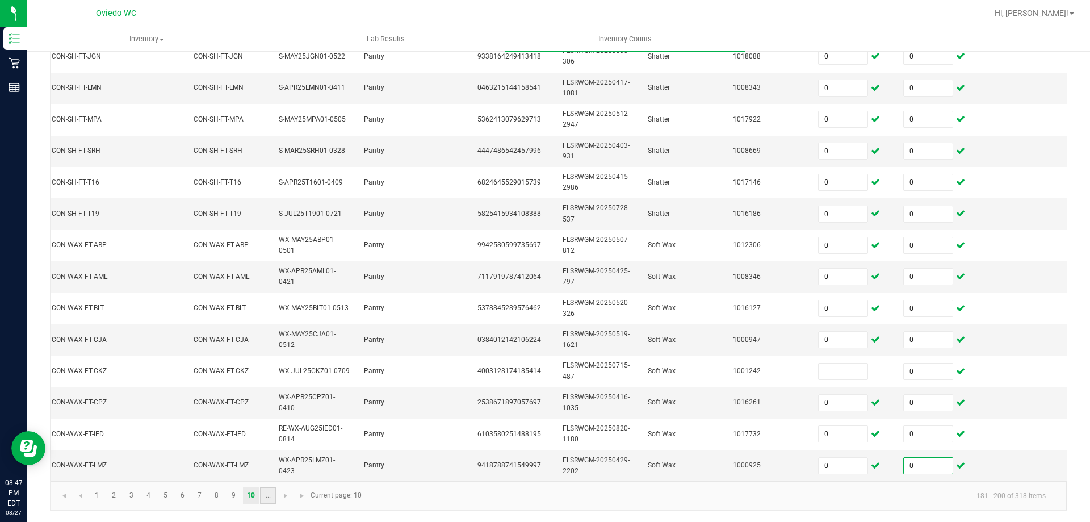
click at [263, 504] on link "..." at bounding box center [268, 495] width 16 height 17
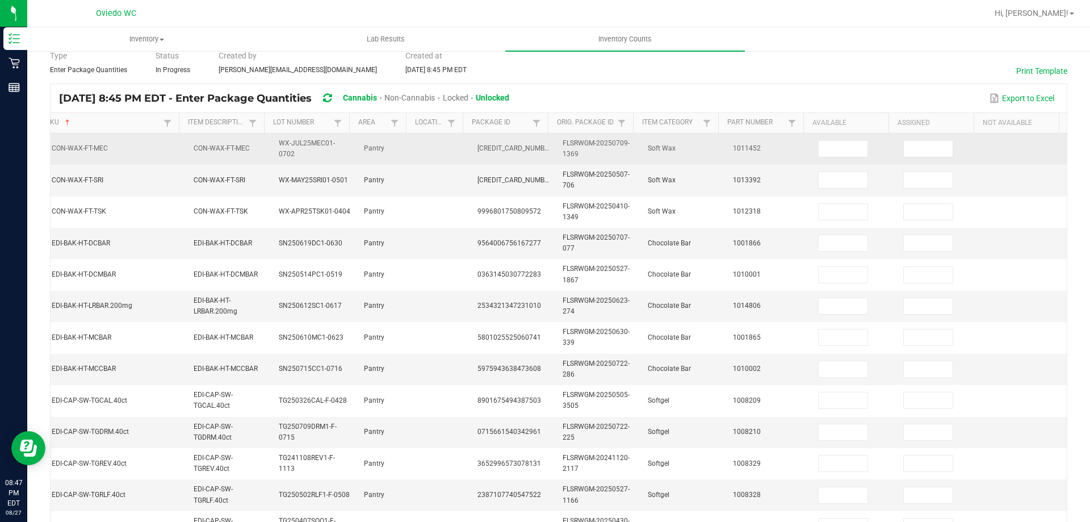
scroll to position [49, 0]
click at [819, 150] on input at bounding box center [843, 149] width 49 height 16
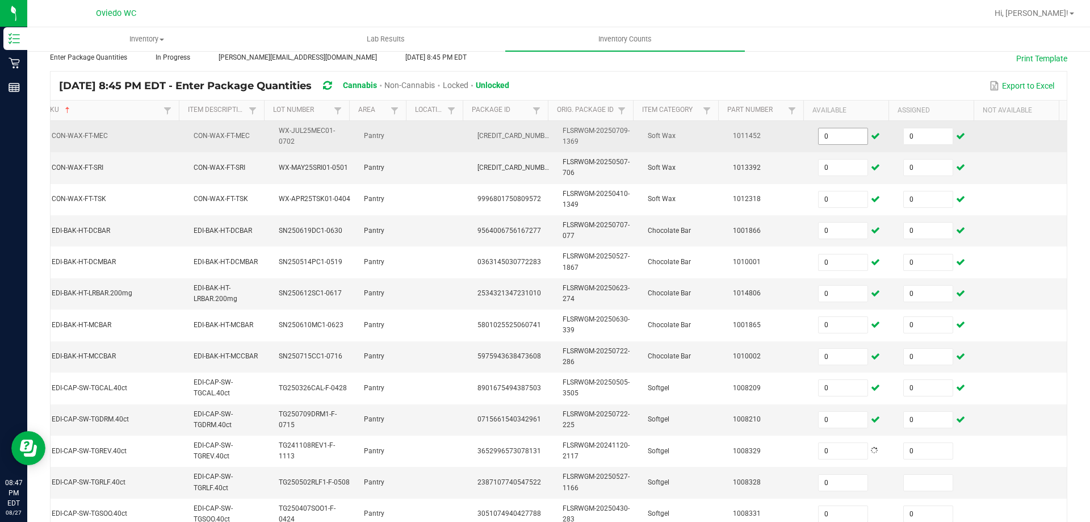
scroll to position [333, 0]
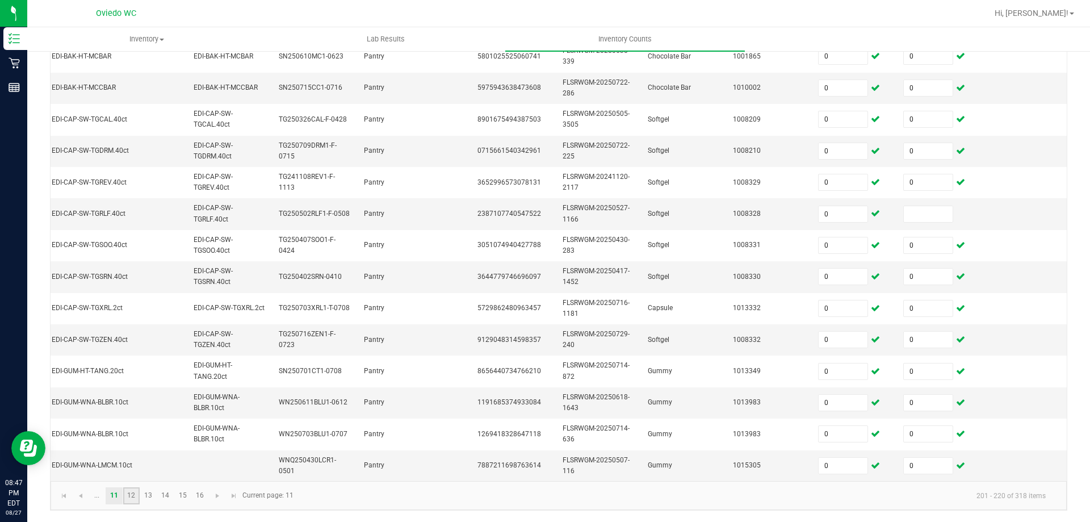
click at [133, 504] on link "12" at bounding box center [131, 495] width 16 height 17
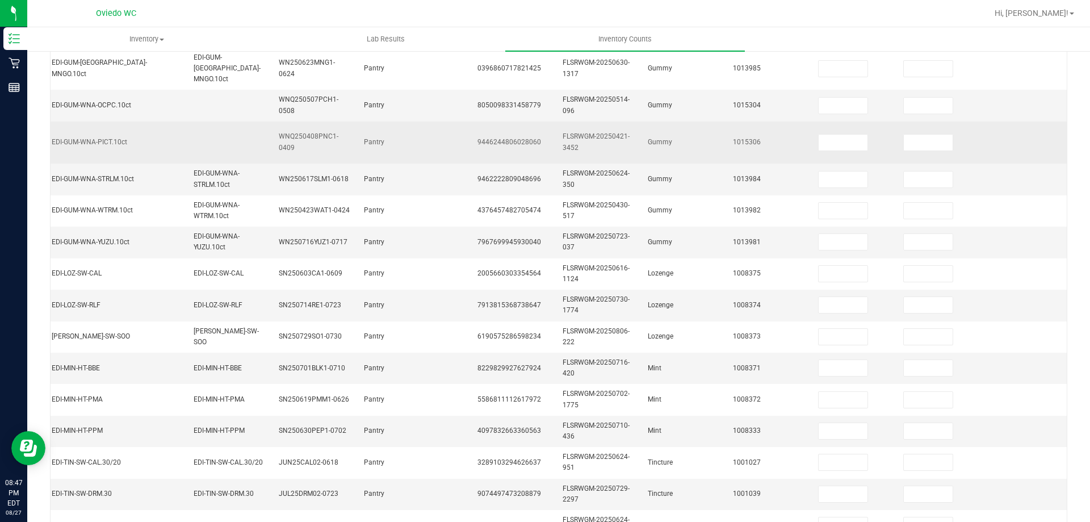
scroll to position [106, 0]
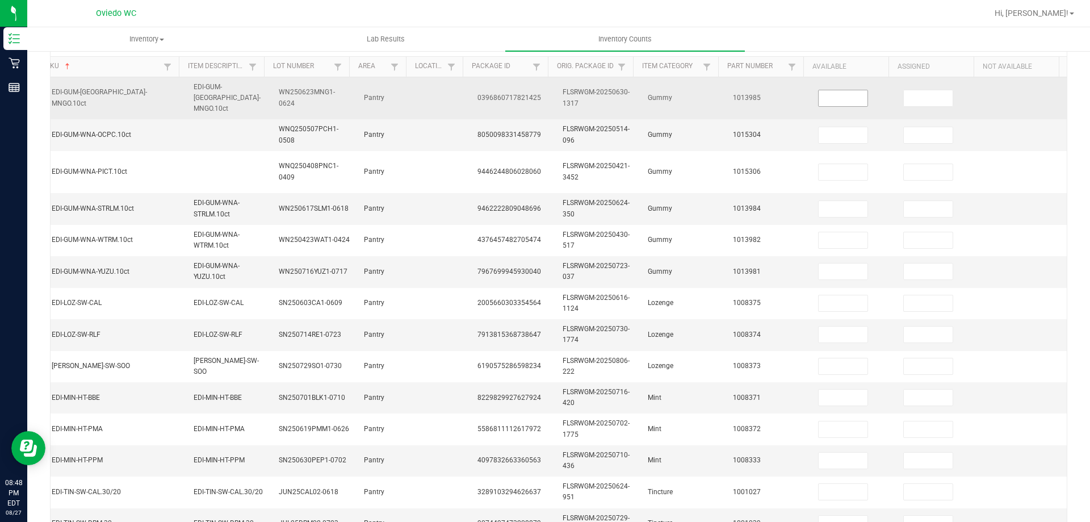
click at [833, 100] on span at bounding box center [843, 98] width 50 height 17
click at [833, 100] on input at bounding box center [843, 98] width 49 height 16
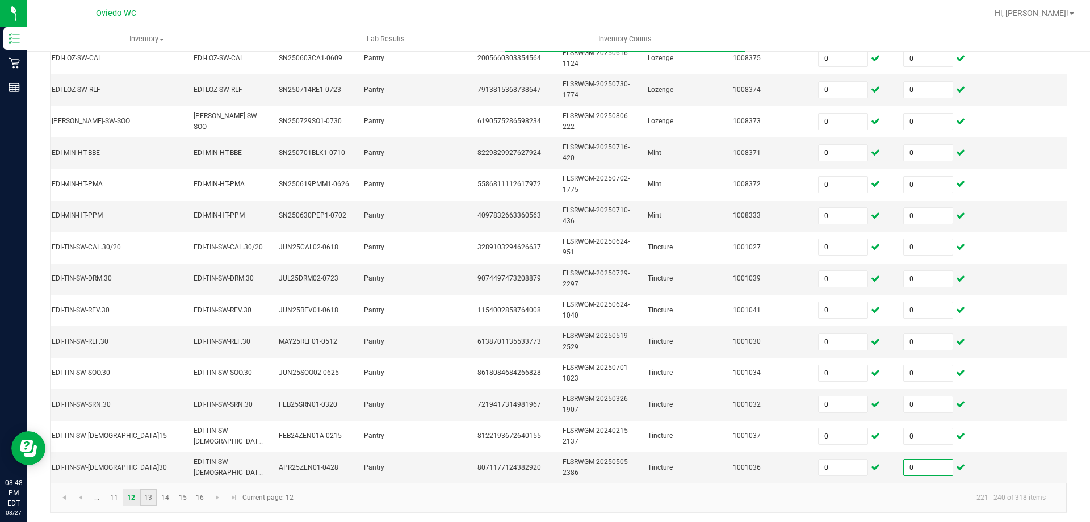
click at [142, 493] on link "13" at bounding box center [148, 497] width 16 height 17
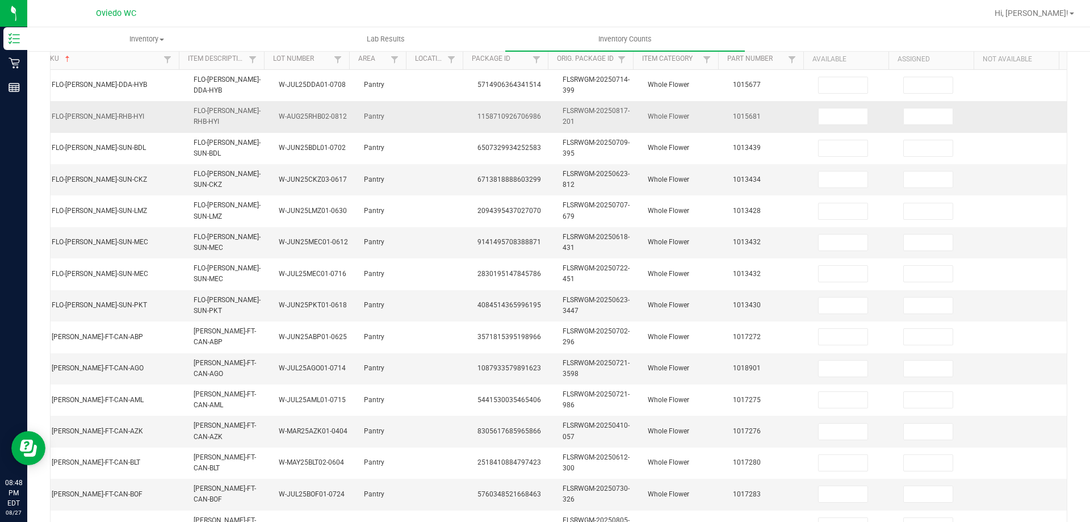
scroll to position [56, 0]
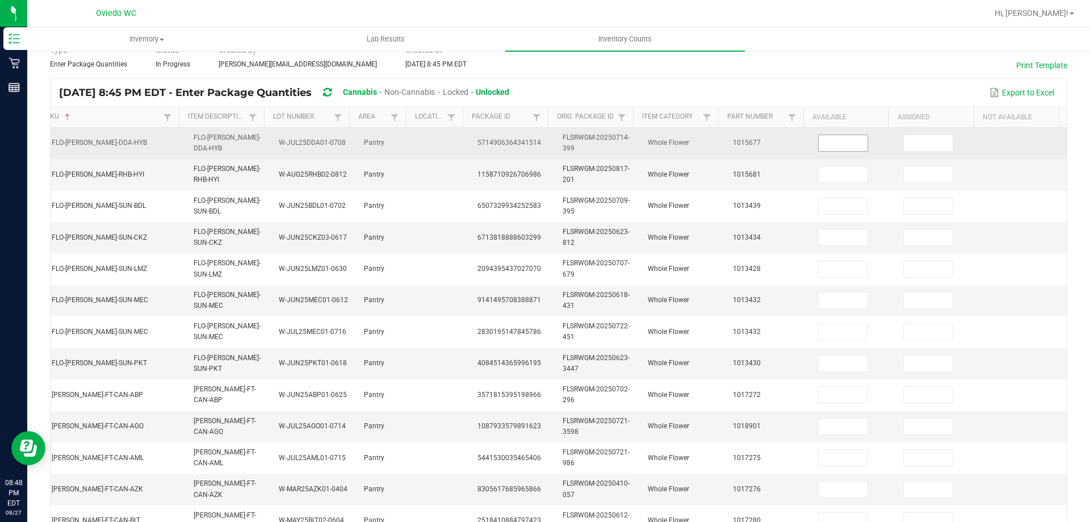
click at [845, 139] on input at bounding box center [843, 143] width 49 height 16
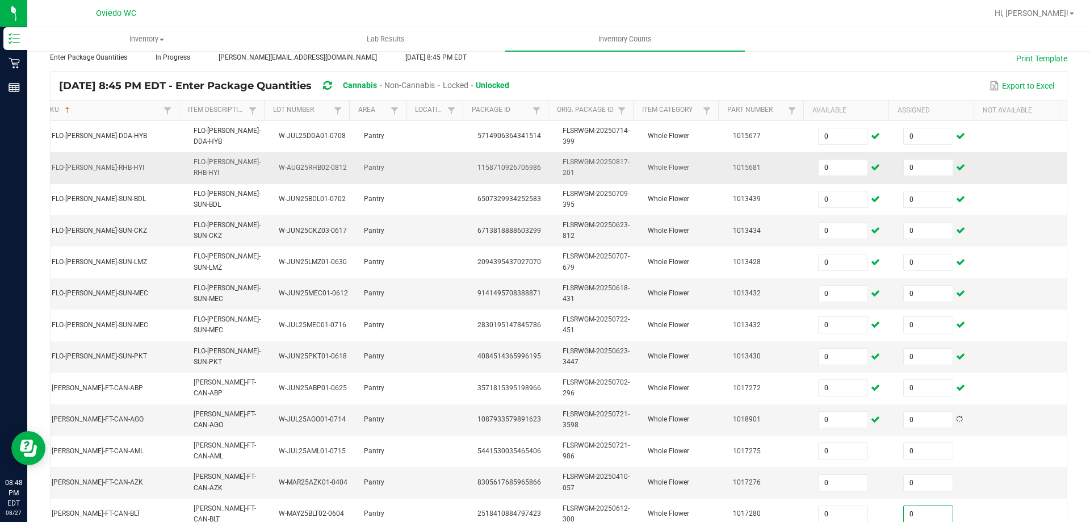
scroll to position [333, 0]
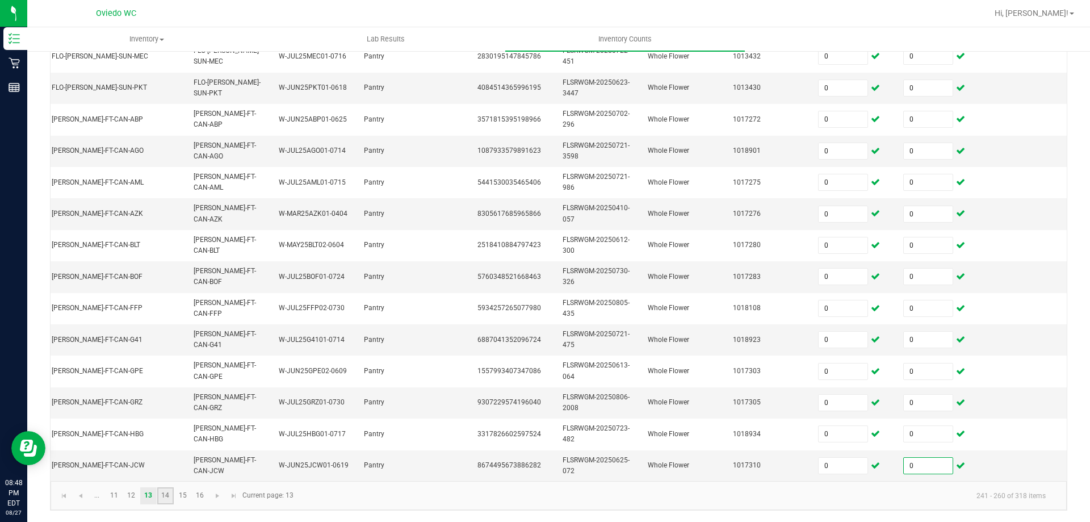
click at [164, 504] on link "14" at bounding box center [165, 495] width 16 height 17
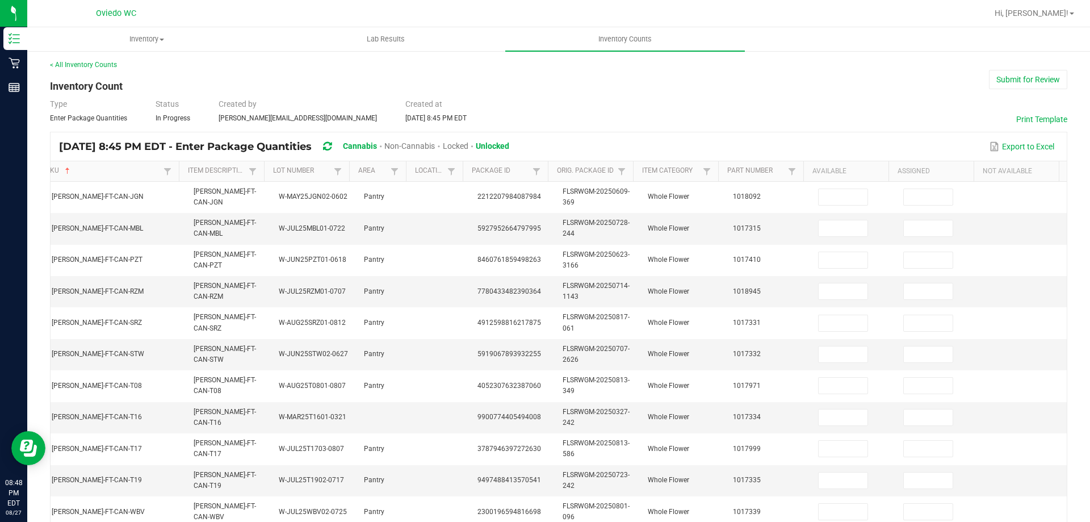
scroll to position [0, 0]
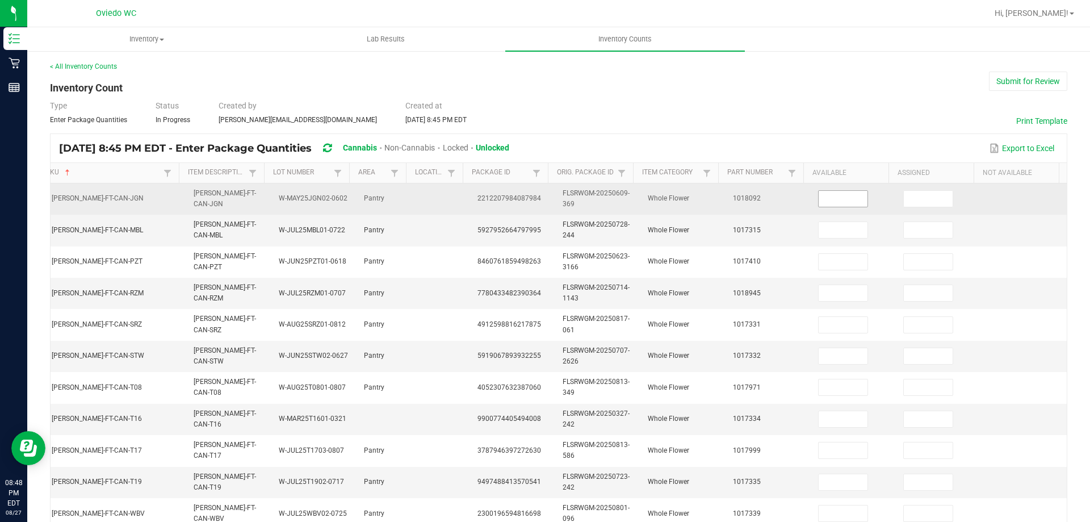
click at [830, 201] on input at bounding box center [843, 199] width 49 height 16
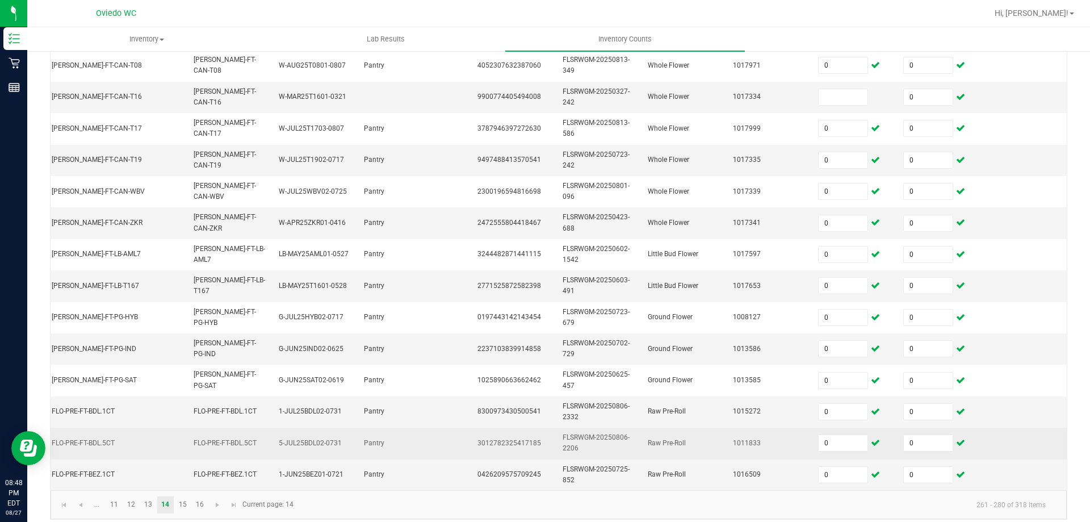
scroll to position [339, 0]
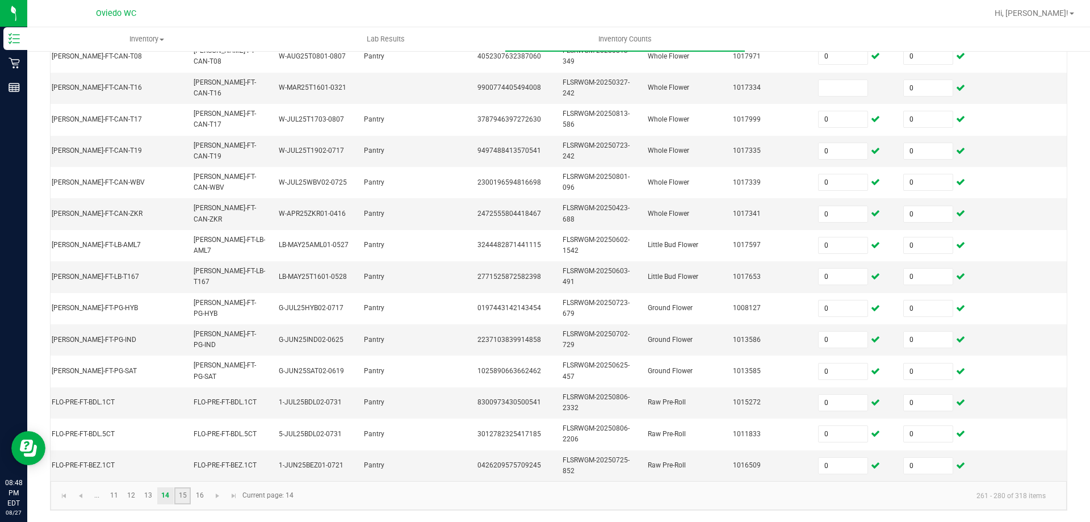
click at [183, 496] on link "15" at bounding box center [182, 495] width 16 height 17
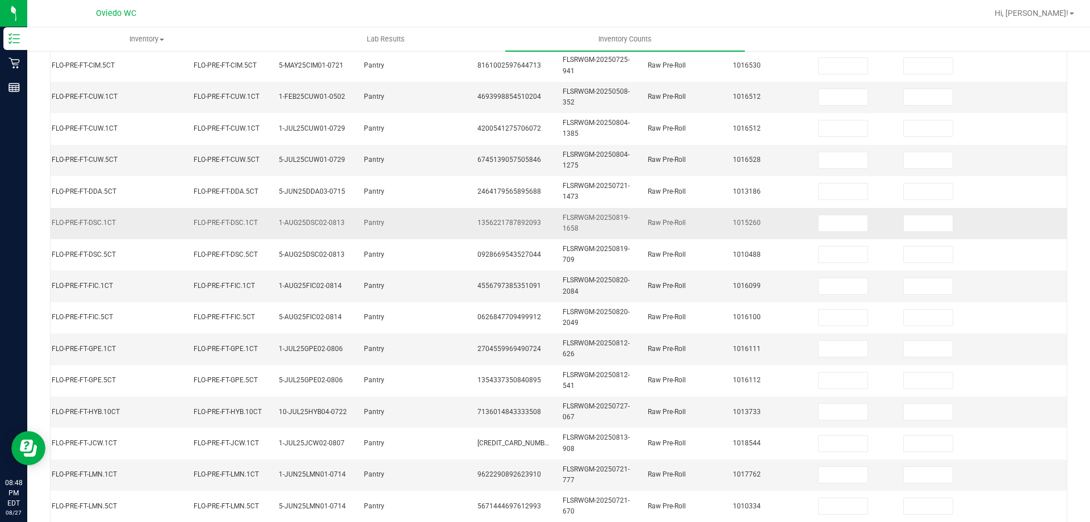
scroll to position [112, 0]
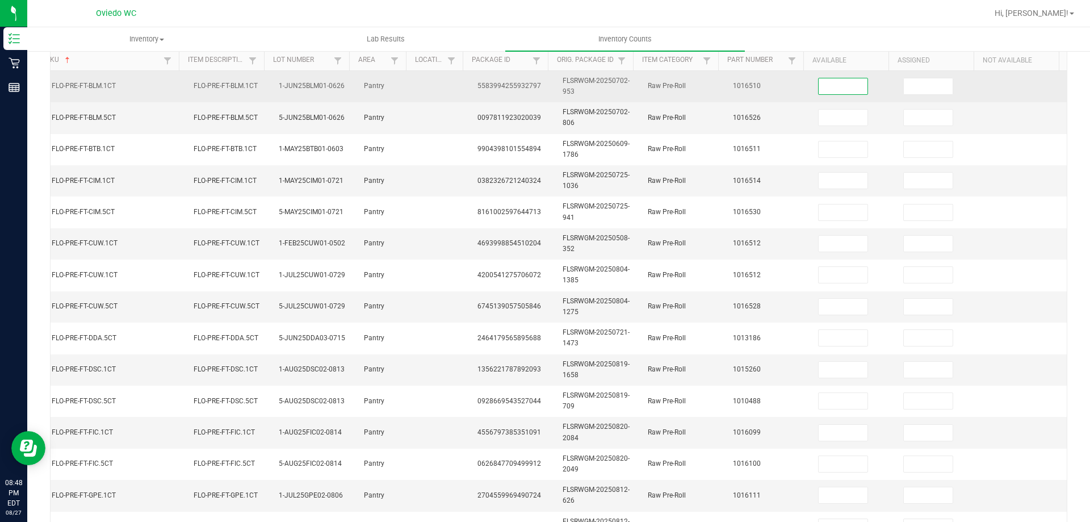
click at [850, 89] on input at bounding box center [843, 86] width 49 height 16
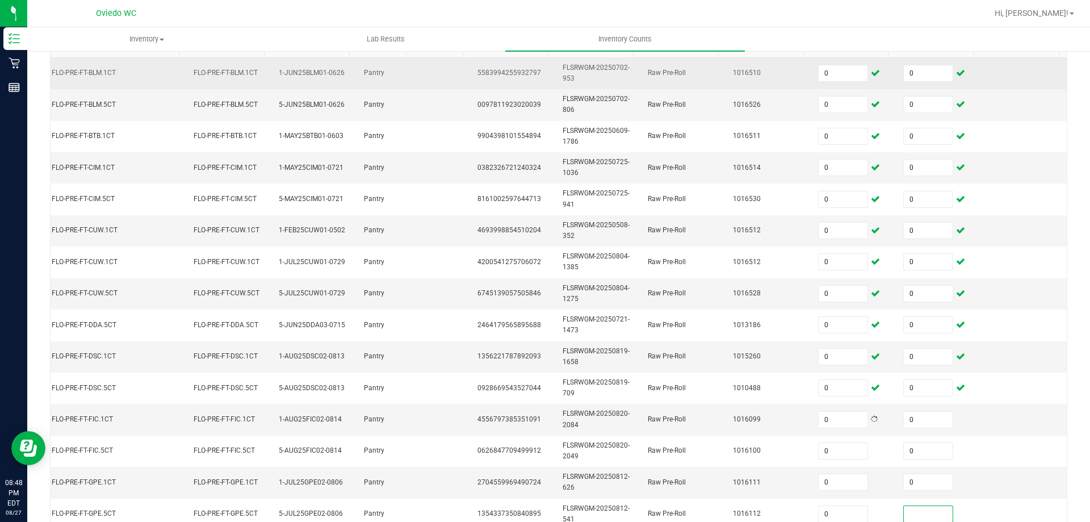
scroll to position [339, 0]
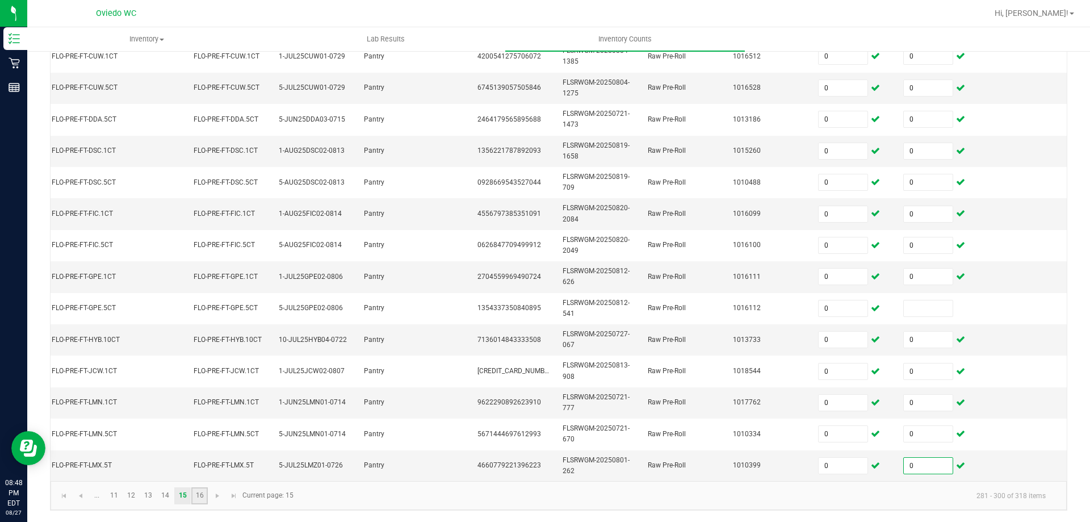
click at [207, 492] on link "16" at bounding box center [199, 495] width 16 height 17
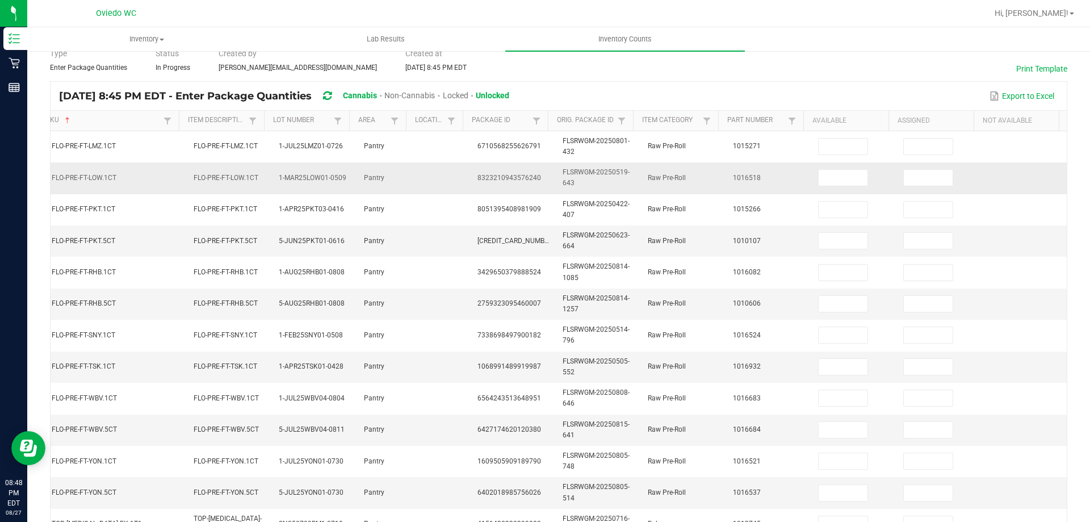
scroll to position [50, 0]
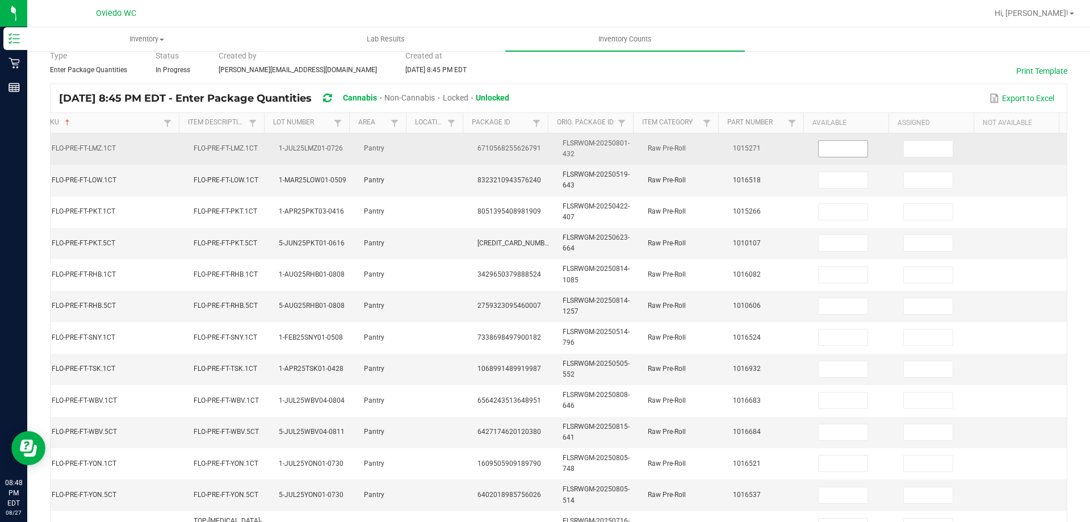
click at [845, 148] on input at bounding box center [843, 149] width 49 height 16
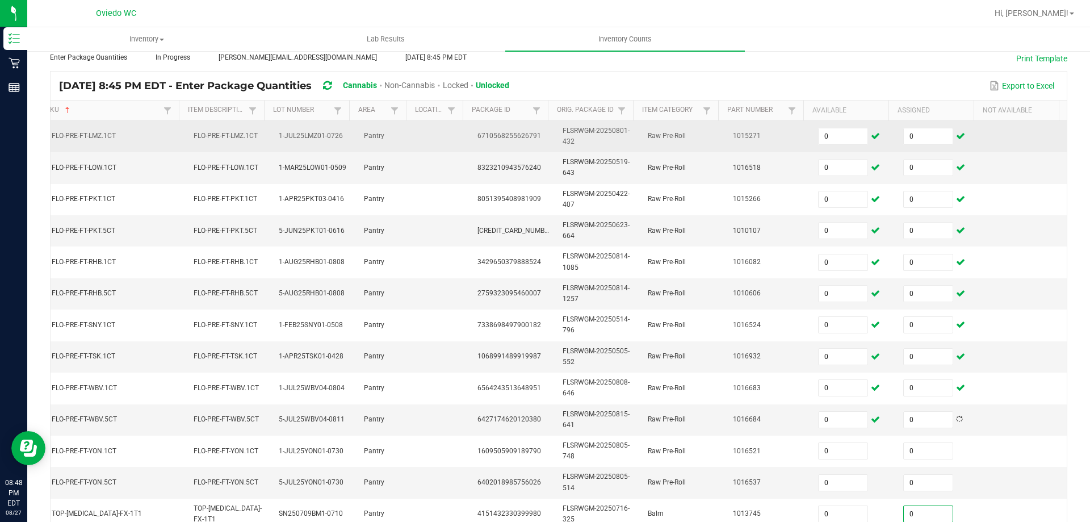
scroll to position [277, 0]
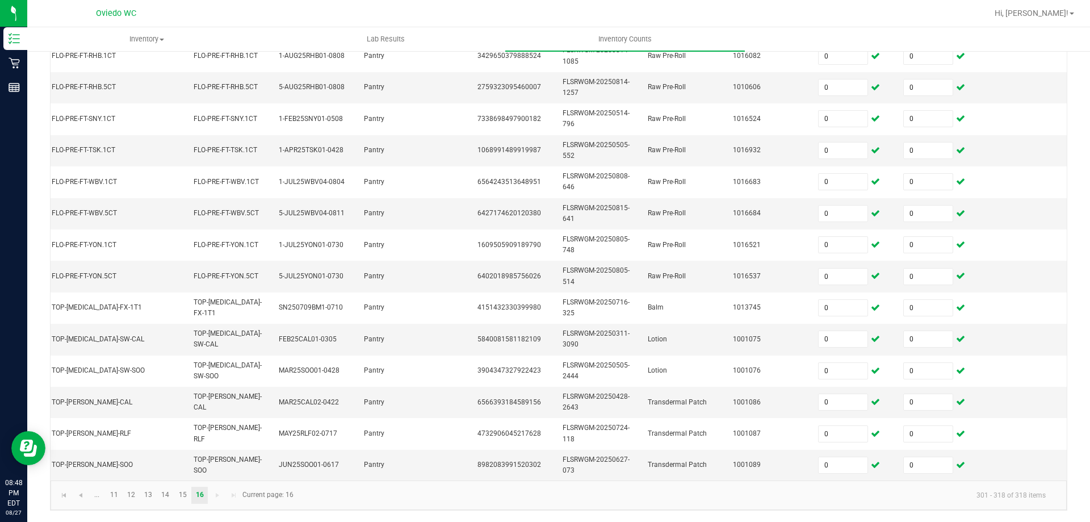
click at [357, 484] on kendo-pager "... 11 12 13 14 15 16 301 - 318 of 318 items Current page: 16" at bounding box center [559, 494] width 1016 height 29
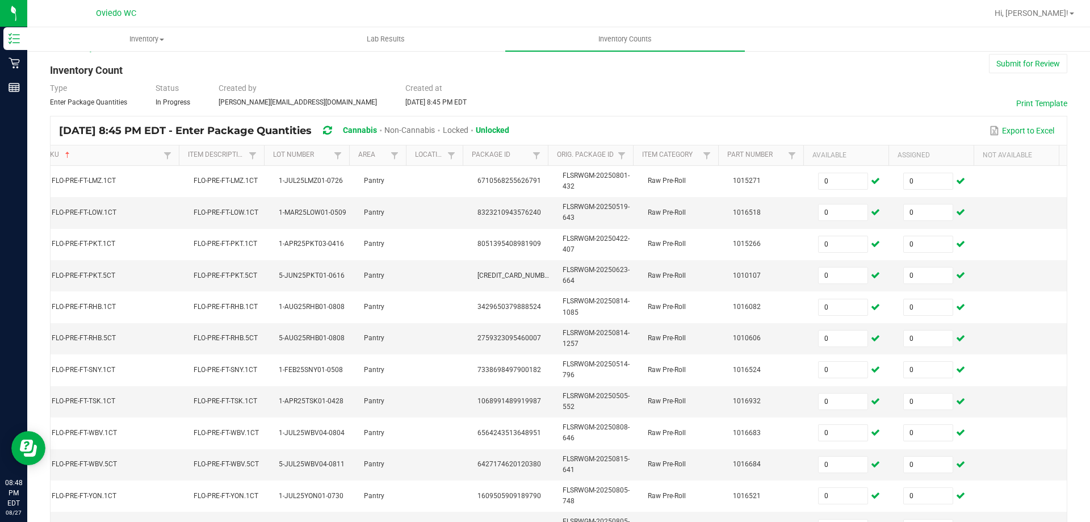
scroll to position [0, 0]
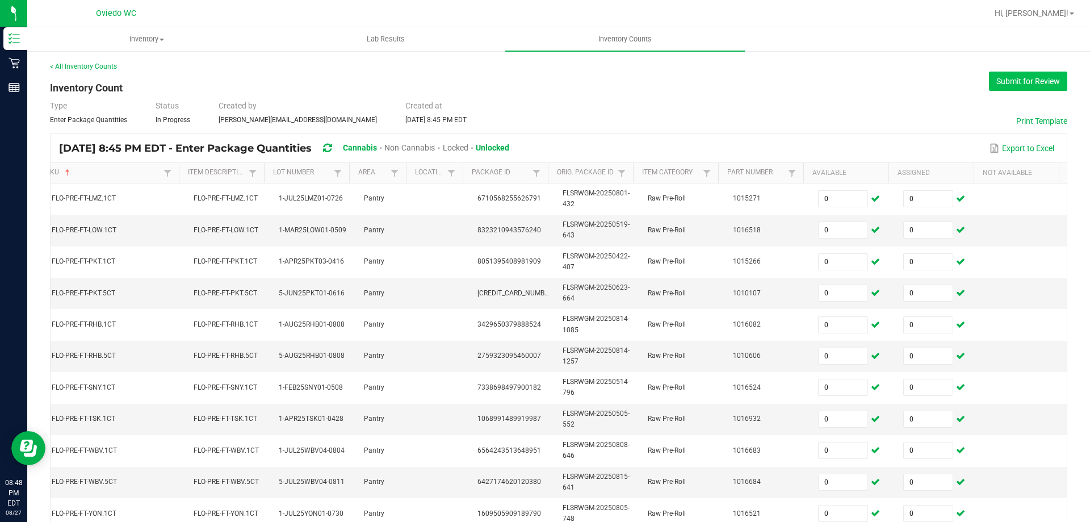
click at [1053, 82] on button "Submit for Review" at bounding box center [1028, 81] width 78 height 19
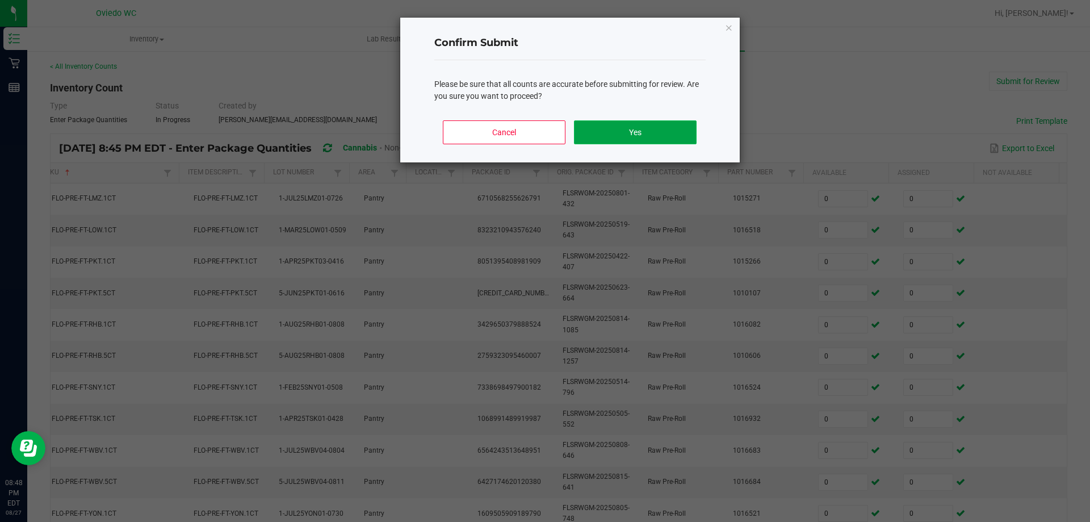
click at [653, 135] on button "Yes" at bounding box center [635, 132] width 122 height 24
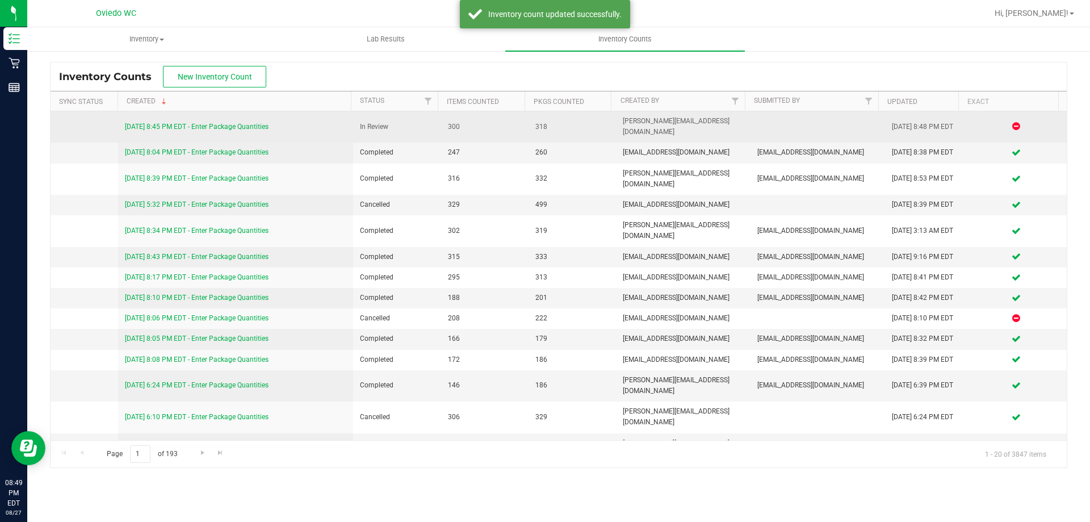
click at [263, 123] on link "[DATE] 8:45 PM EDT - Enter Package Quantities" at bounding box center [197, 127] width 144 height 8
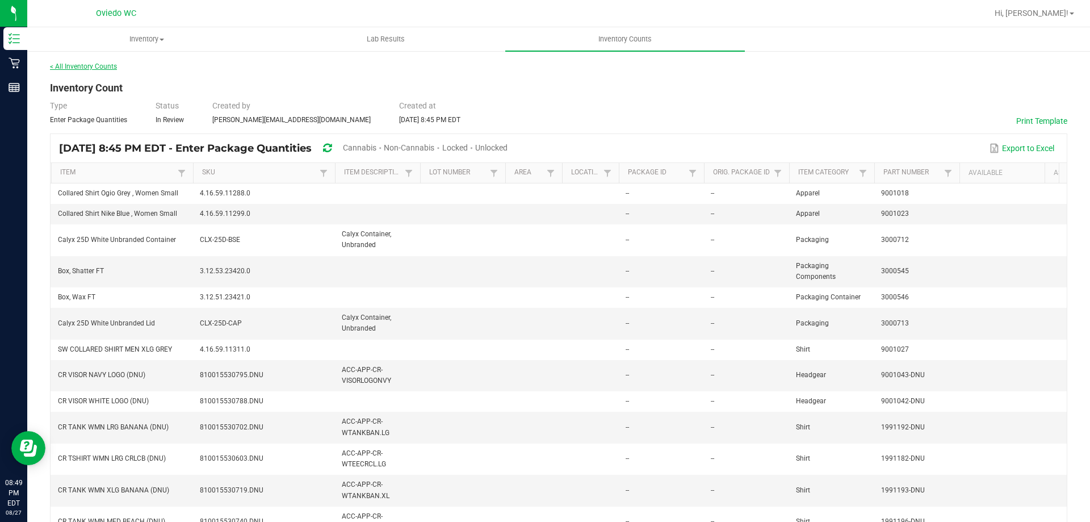
click at [112, 64] on link "< All Inventory Counts" at bounding box center [83, 66] width 67 height 8
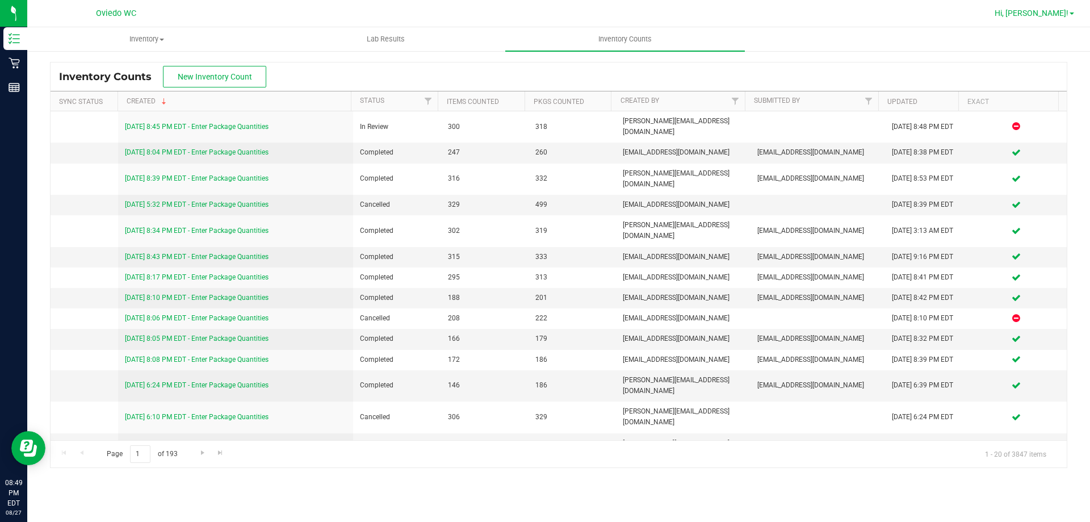
click at [1053, 15] on span "Hi, [PERSON_NAME]!" at bounding box center [1032, 13] width 74 height 9
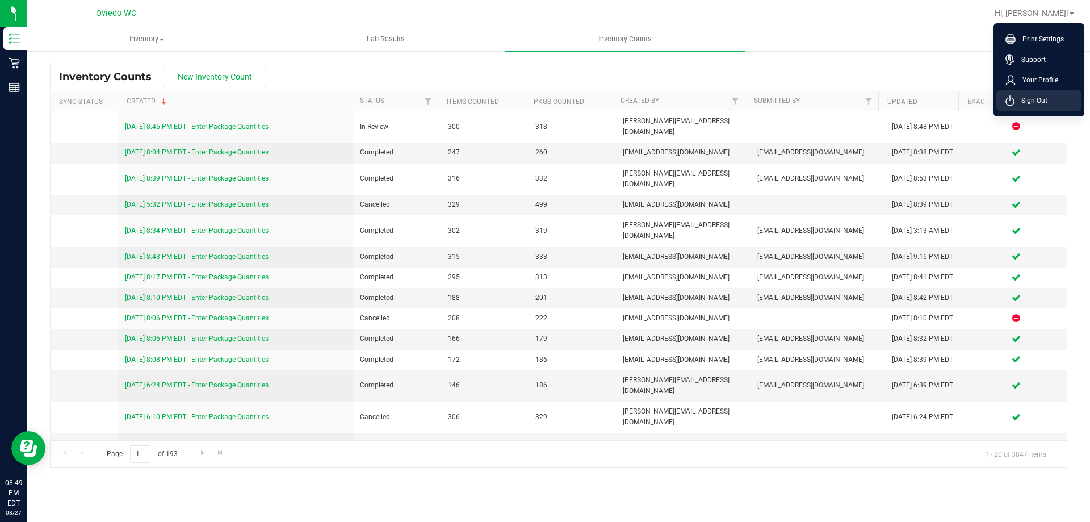
click at [1034, 98] on span "Sign Out" at bounding box center [1030, 100] width 33 height 11
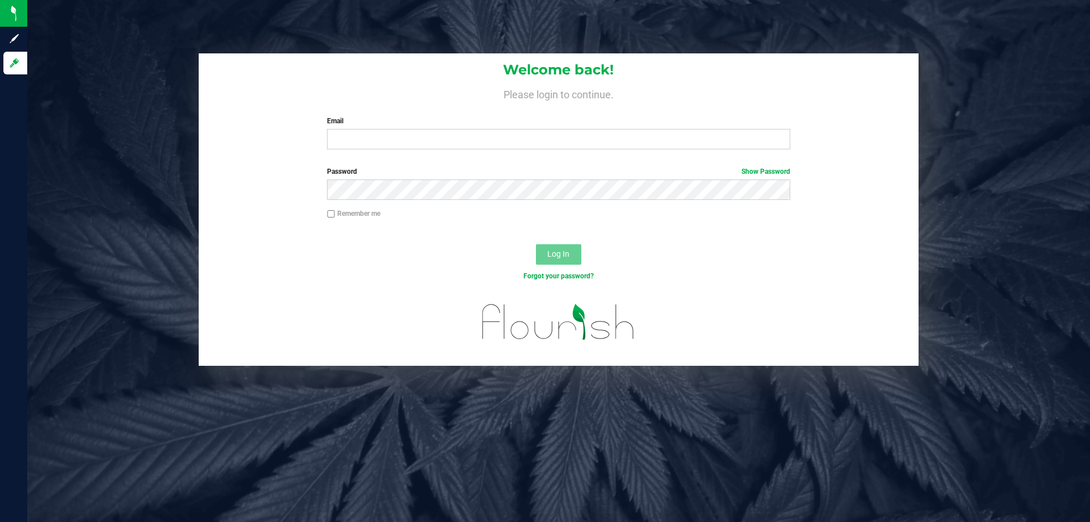
drag, startPoint x: 343, startPoint y: 428, endPoint x: 325, endPoint y: 297, distance: 131.8
click at [339, 417] on div "Welcome back! Please login to continue. Email Required Please format your email…" at bounding box center [558, 261] width 1063 height 522
click at [377, 127] on div "Email Required Please format your email correctly." at bounding box center [558, 132] width 480 height 33
click at [381, 137] on input "Email" at bounding box center [558, 139] width 463 height 20
click at [536, 244] on button "Log In" at bounding box center [558, 254] width 45 height 20
